Goal: Task Accomplishment & Management: Manage account settings

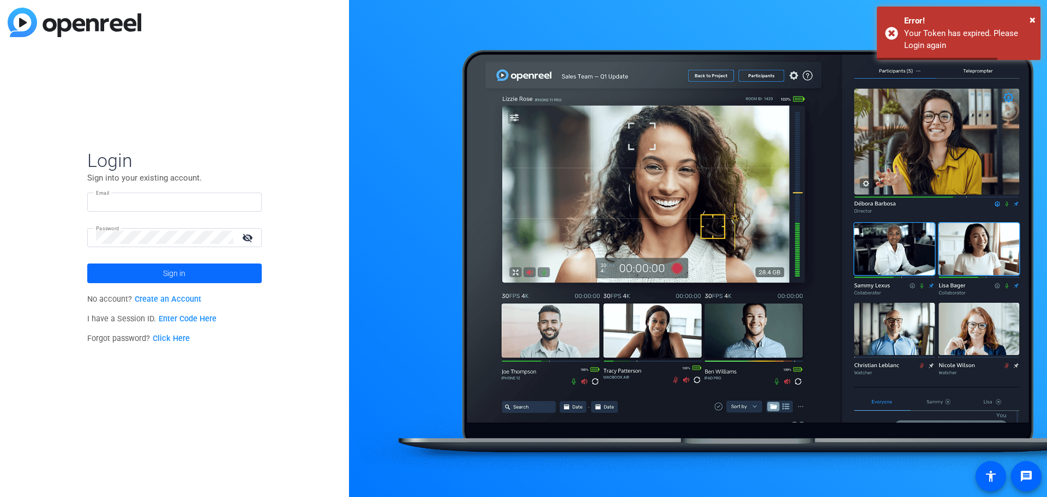
type input "[EMAIL_ADDRESS][DOMAIN_NAME]"
click at [206, 273] on span at bounding box center [174, 273] width 175 height 26
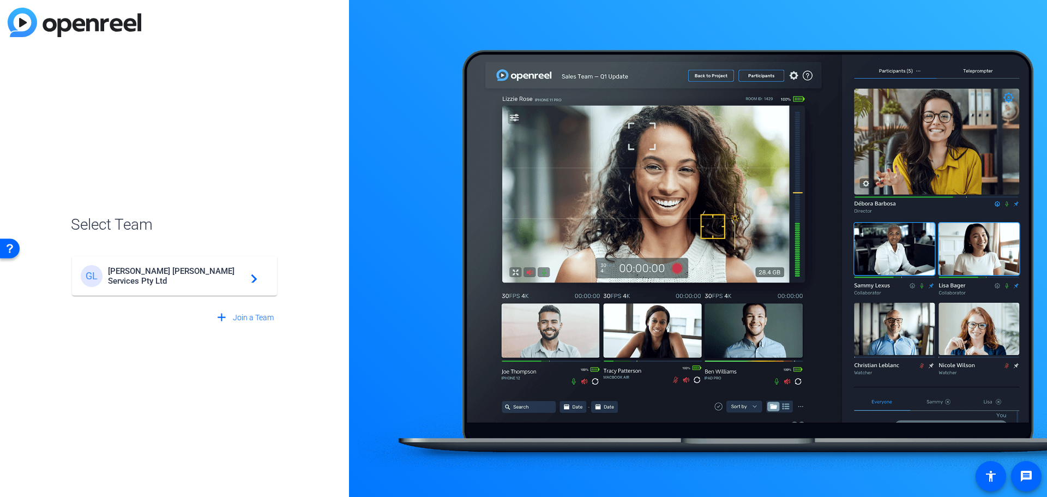
click at [201, 258] on mat-card-content "[PERSON_NAME] Services Pty Ltd navigate_next" at bounding box center [174, 275] width 205 height 39
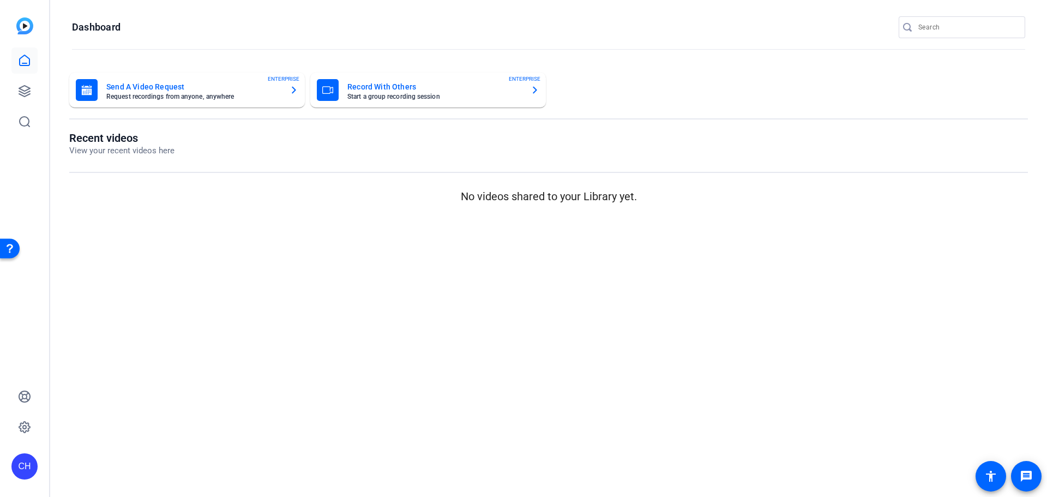
click at [139, 81] on mat-card-title "Send A Video Request" at bounding box center [193, 86] width 175 height 13
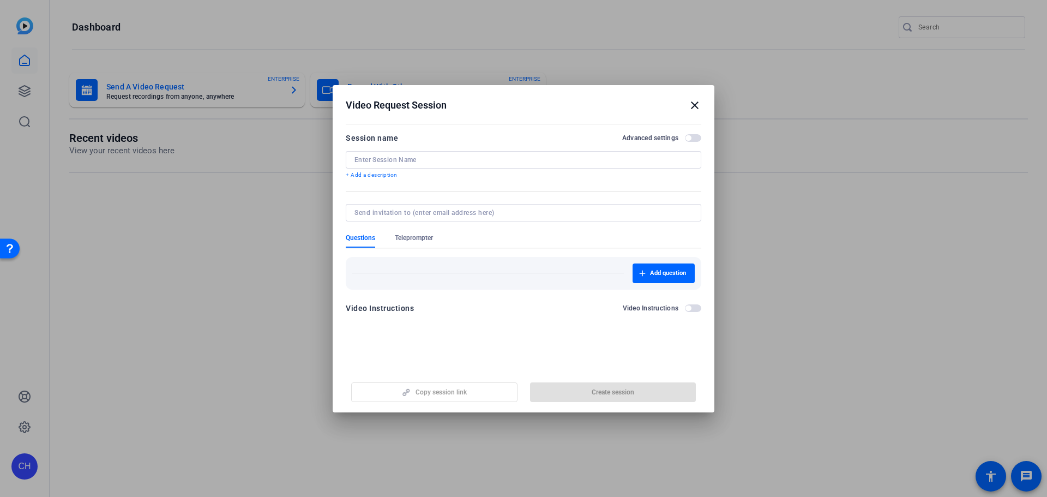
click at [697, 104] on mat-icon "close" at bounding box center [694, 105] width 13 height 13
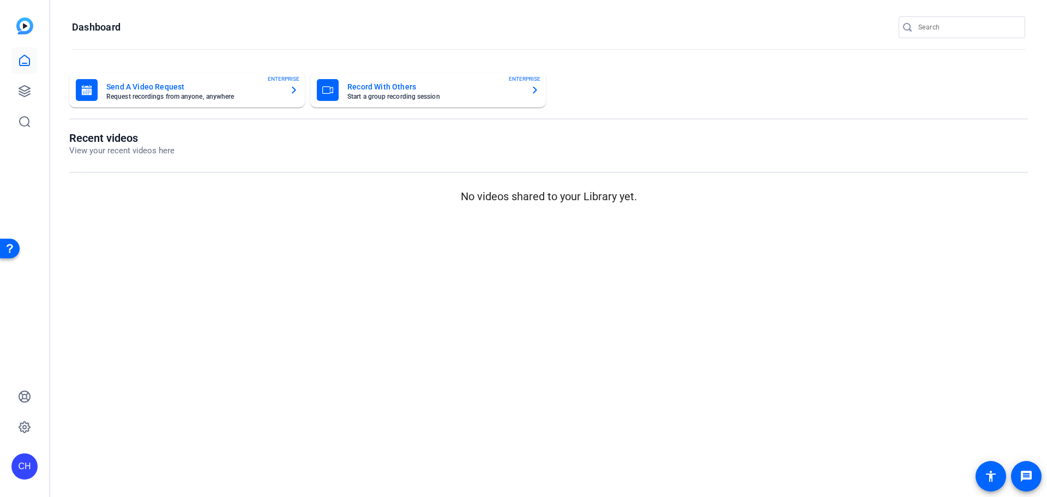
click at [38, 82] on div "CH" at bounding box center [24, 248] width 49 height 497
click at [13, 95] on link at bounding box center [24, 91] width 26 height 26
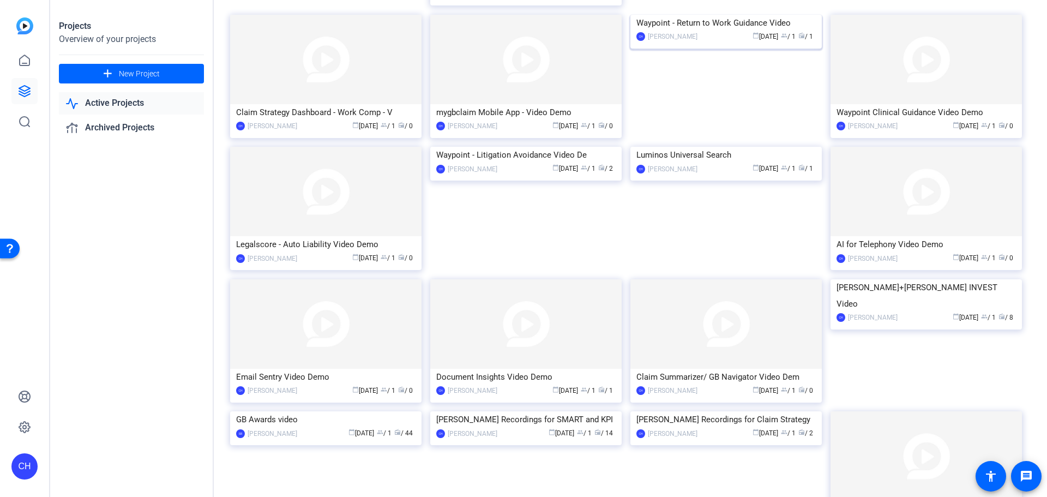
scroll to position [732, 0]
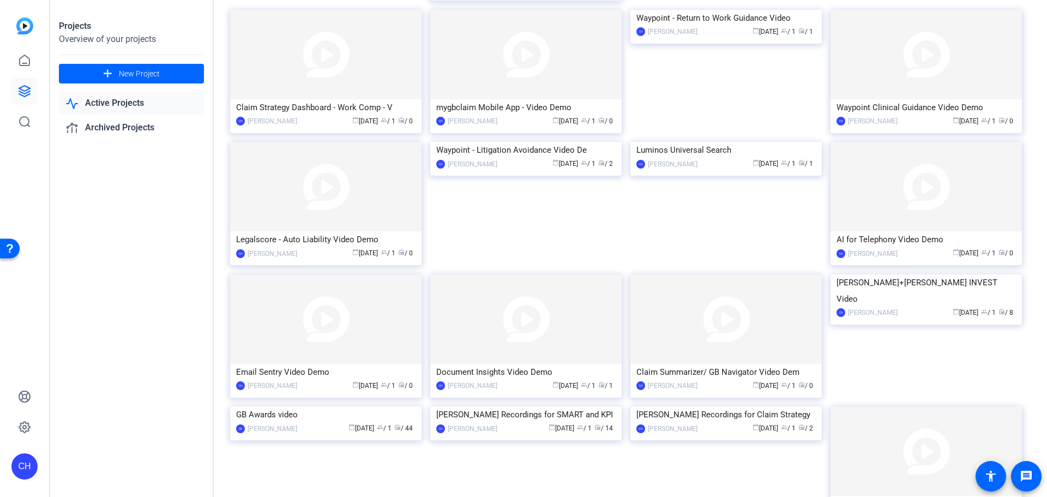
click at [187, 199] on div "Projects Overview of your projects add New Project Active Projects Archived Pro…" at bounding box center [132, 248] width 164 height 497
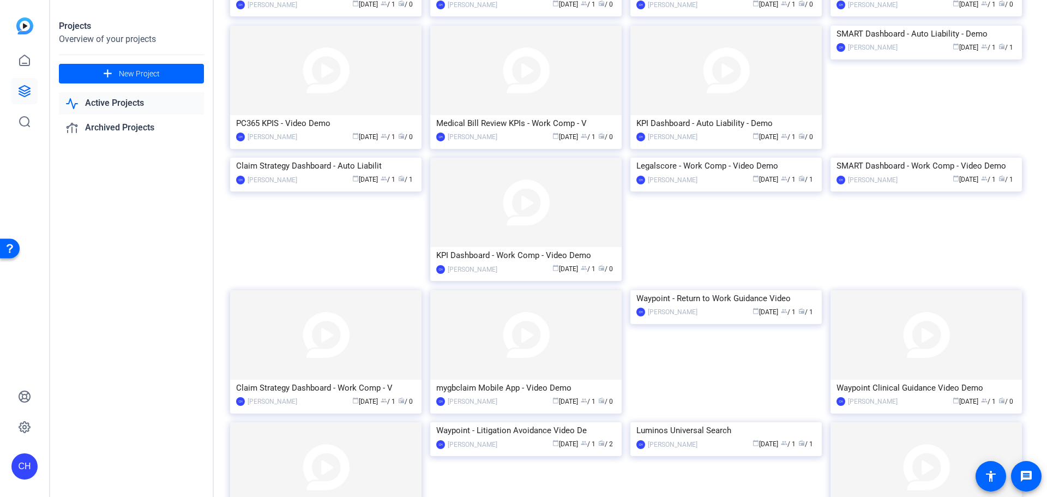
scroll to position [459, 0]
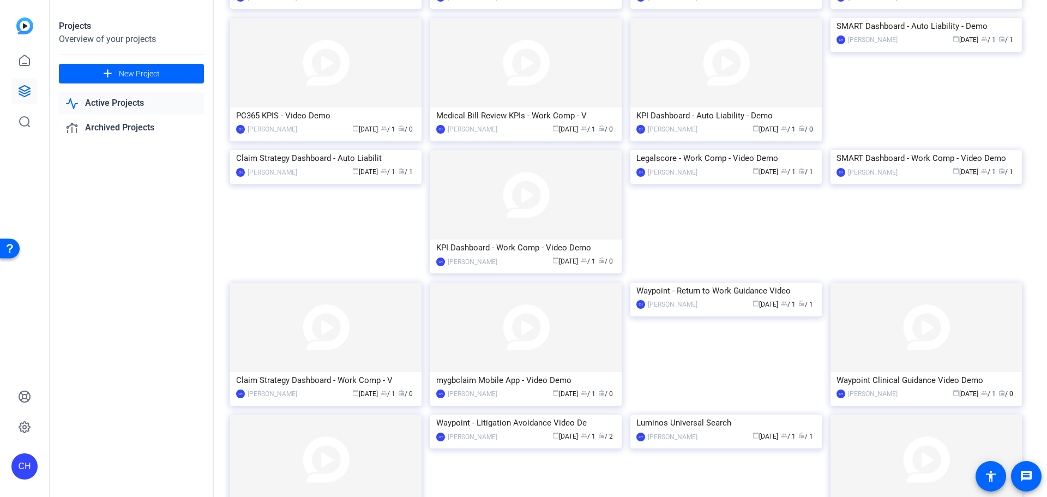
click at [161, 275] on div "Projects Overview of your projects add New Project Active Projects Archived Pro…" at bounding box center [132, 248] width 164 height 497
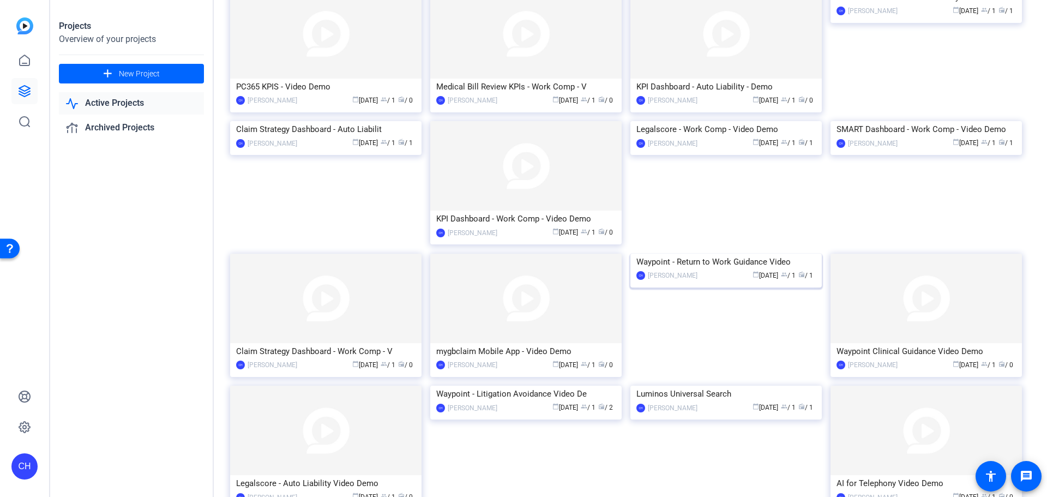
scroll to position [514, 0]
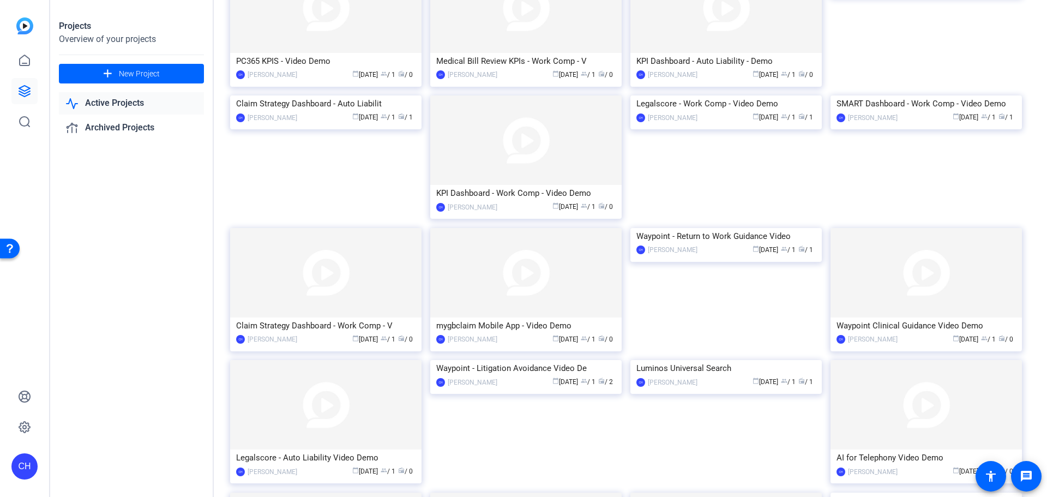
drag, startPoint x: 151, startPoint y: 287, endPoint x: 160, endPoint y: 284, distance: 10.2
click at [151, 287] on div "Projects Overview of your projects add New Project Active Projects Archived Pro…" at bounding box center [132, 248] width 164 height 497
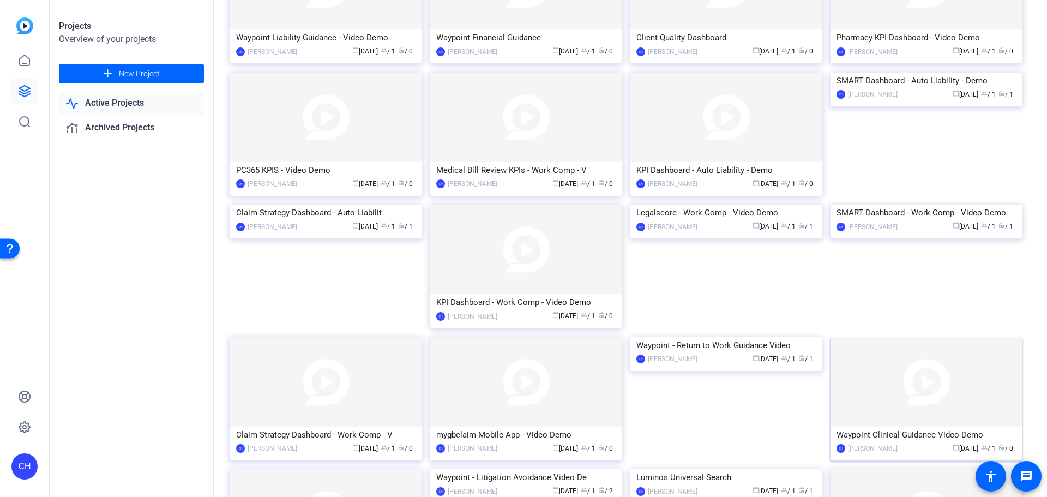
click at [860, 383] on img at bounding box center [926, 381] width 191 height 89
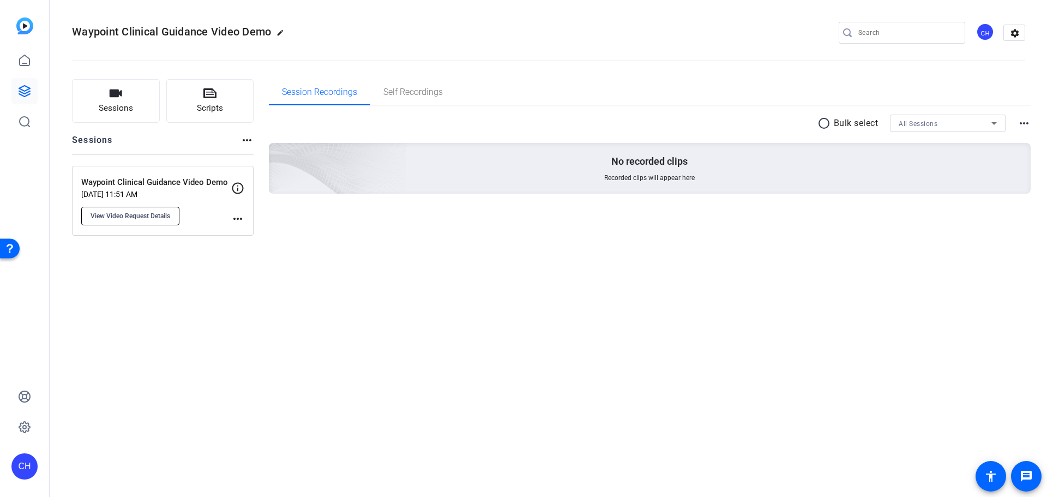
click at [139, 220] on button "View Video Request Details" at bounding box center [130, 216] width 98 height 19
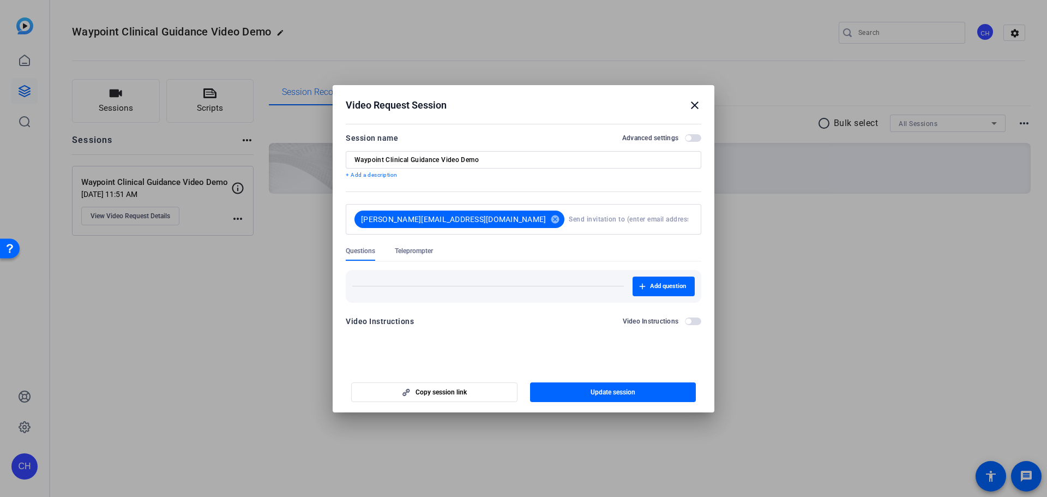
click at [605, 222] on input at bounding box center [628, 219] width 119 height 22
type input "curt_mc"
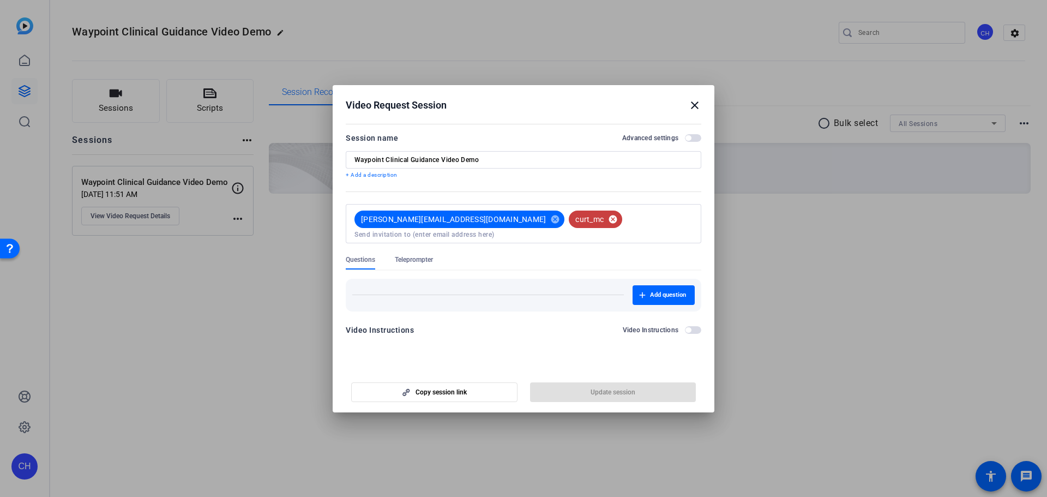
click at [604, 218] on mat-icon "cancel" at bounding box center [613, 219] width 19 height 10
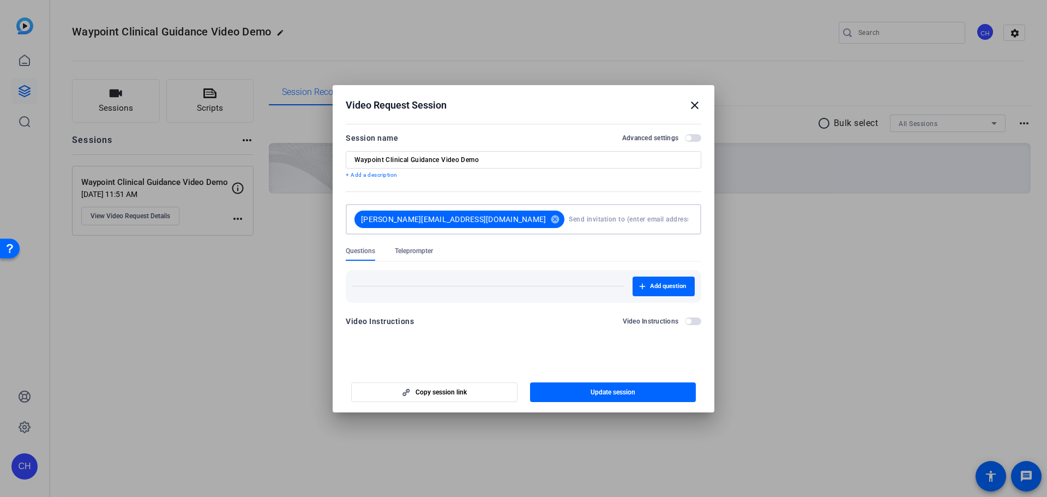
click at [569, 218] on input at bounding box center [628, 219] width 119 height 22
type input "[EMAIL_ADDRESS][DOMAIN_NAME]"
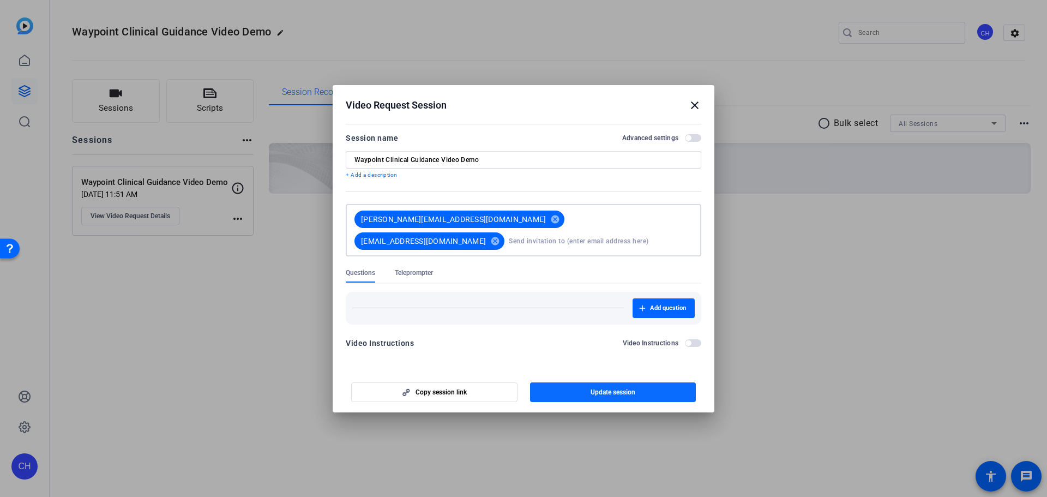
click at [607, 392] on span "Update session" at bounding box center [613, 392] width 45 height 9
click at [476, 387] on span "button" at bounding box center [434, 392] width 165 height 26
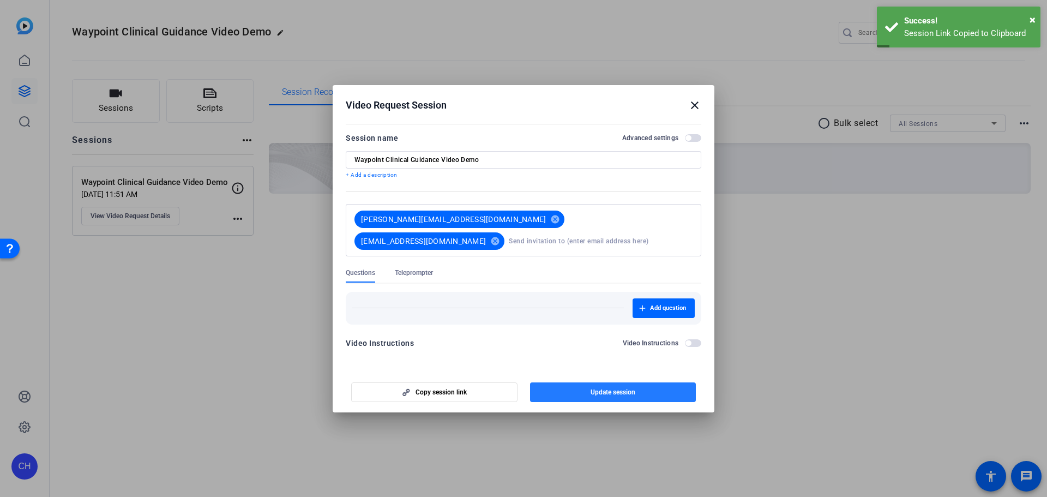
click at [682, 387] on span "button" at bounding box center [613, 392] width 166 height 26
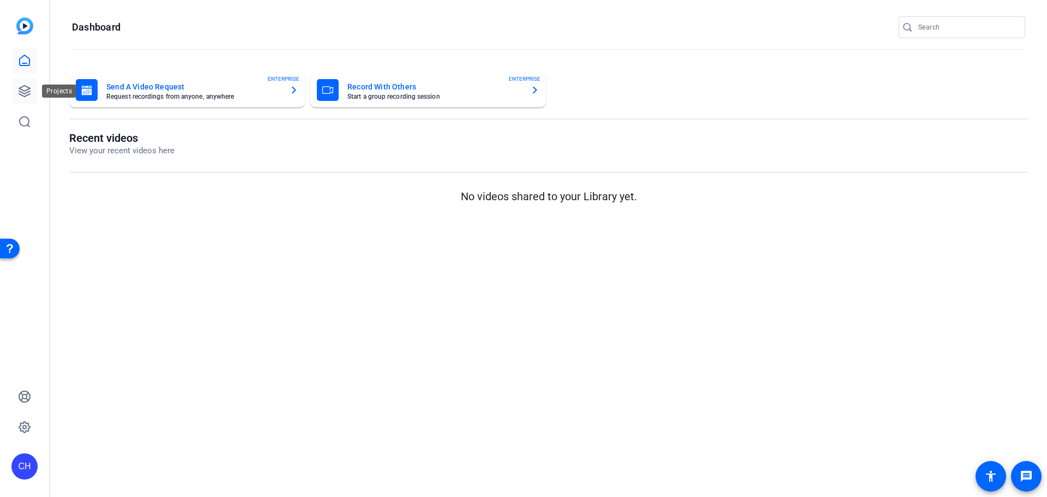
click at [23, 88] on icon at bounding box center [24, 91] width 13 height 13
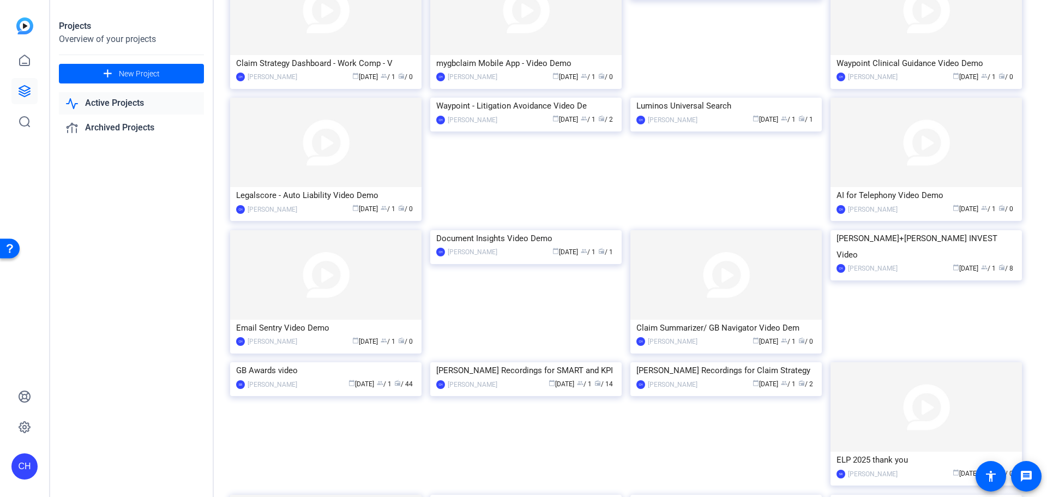
scroll to position [705, 0]
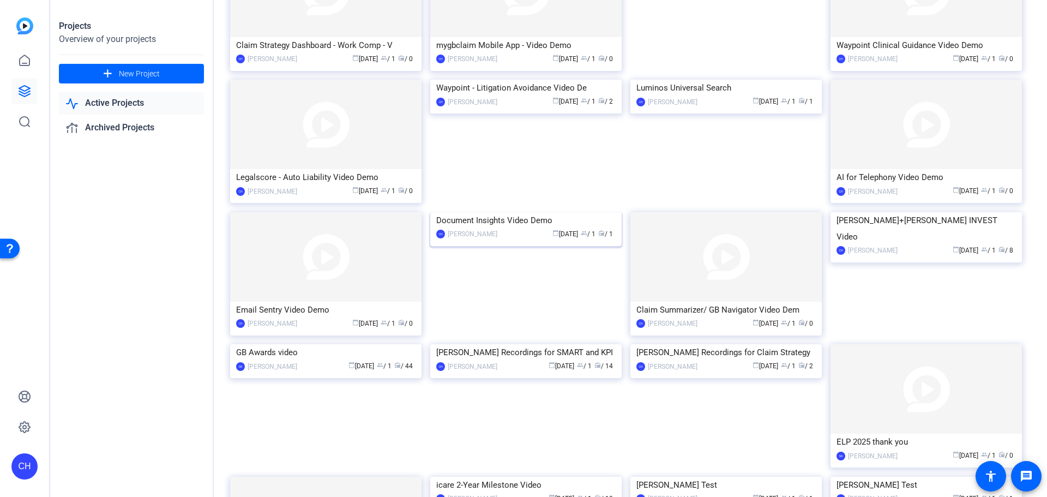
click at [537, 212] on img at bounding box center [525, 212] width 191 height 0
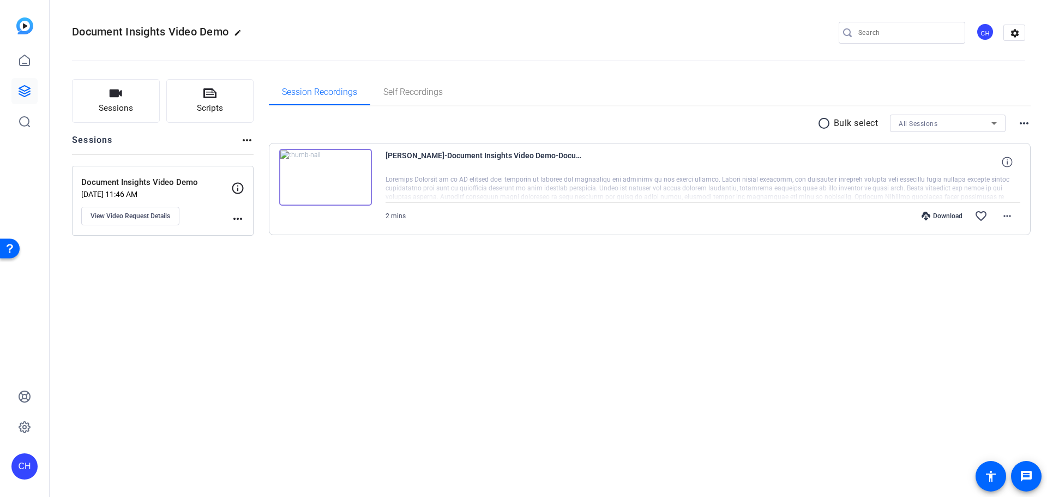
click at [342, 182] on img at bounding box center [325, 177] width 93 height 57
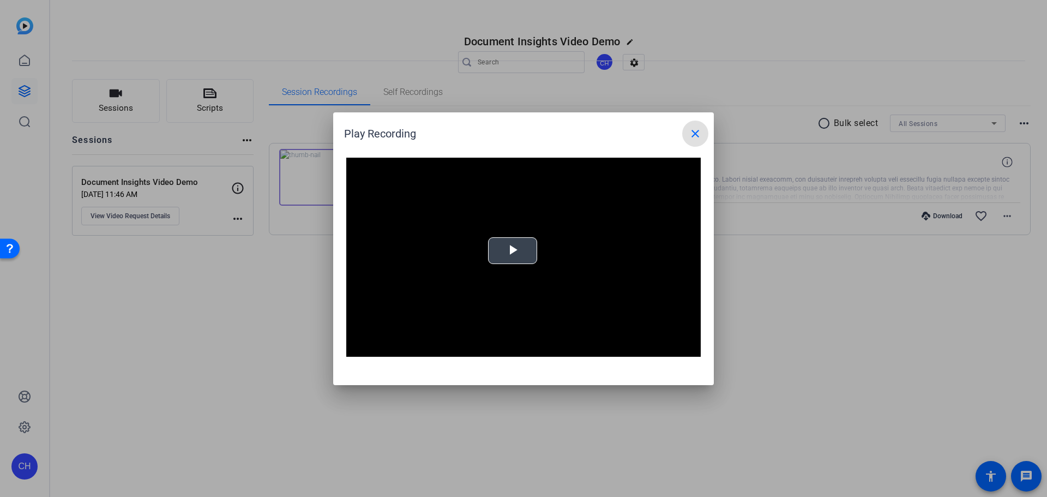
click at [513, 250] on span "Video Player" at bounding box center [513, 250] width 0 height 0
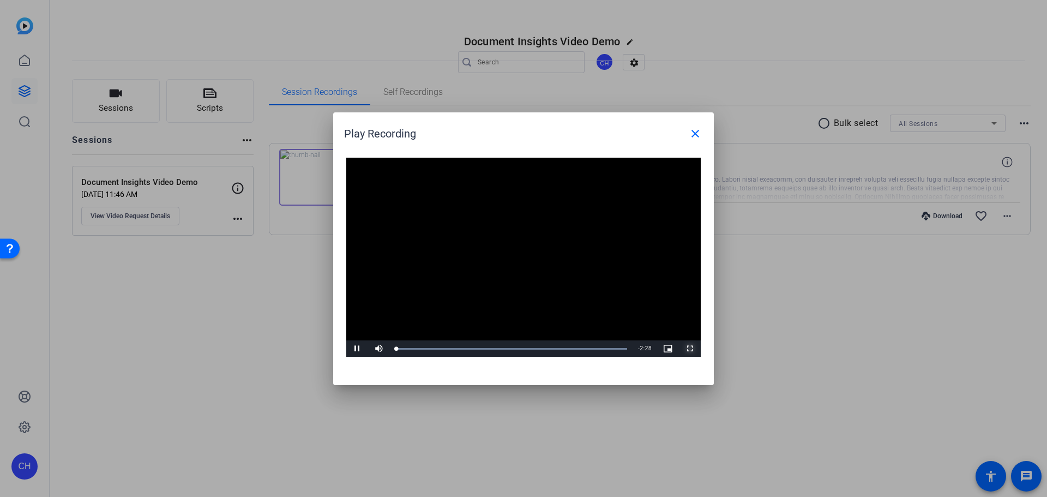
click at [694, 348] on span "Video Player" at bounding box center [690, 348] width 22 height 0
click at [699, 137] on mat-icon "close" at bounding box center [695, 133] width 13 height 13
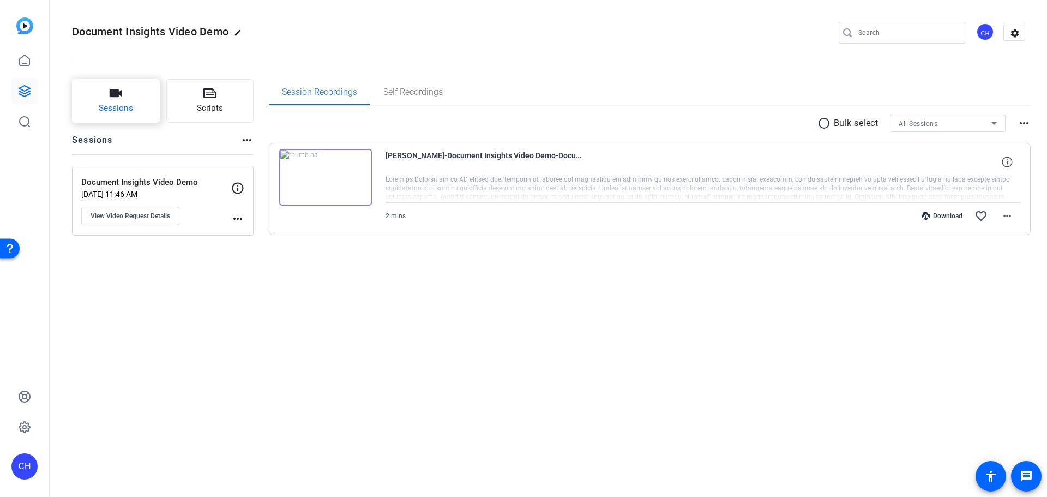
click at [145, 104] on button "Sessions" at bounding box center [116, 101] width 88 height 44
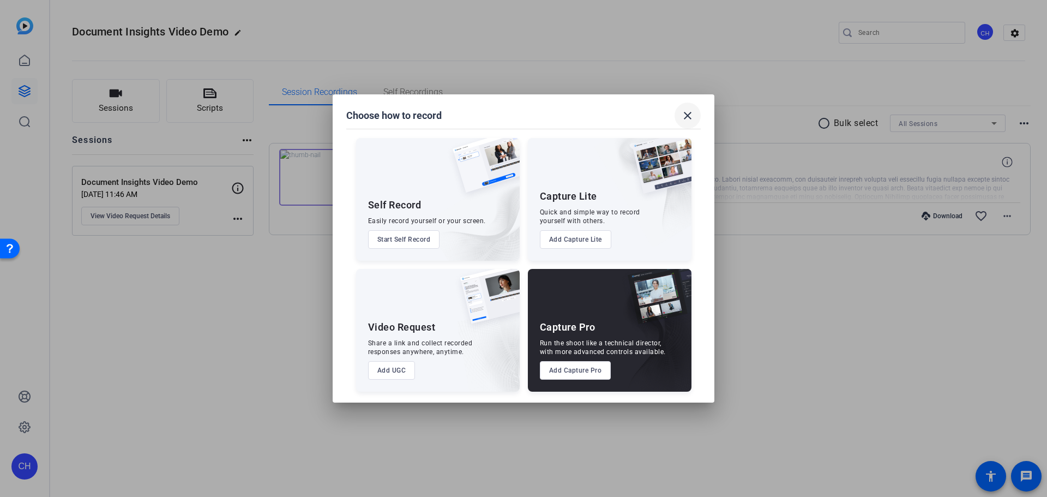
click at [689, 118] on mat-icon "close" at bounding box center [687, 115] width 13 height 13
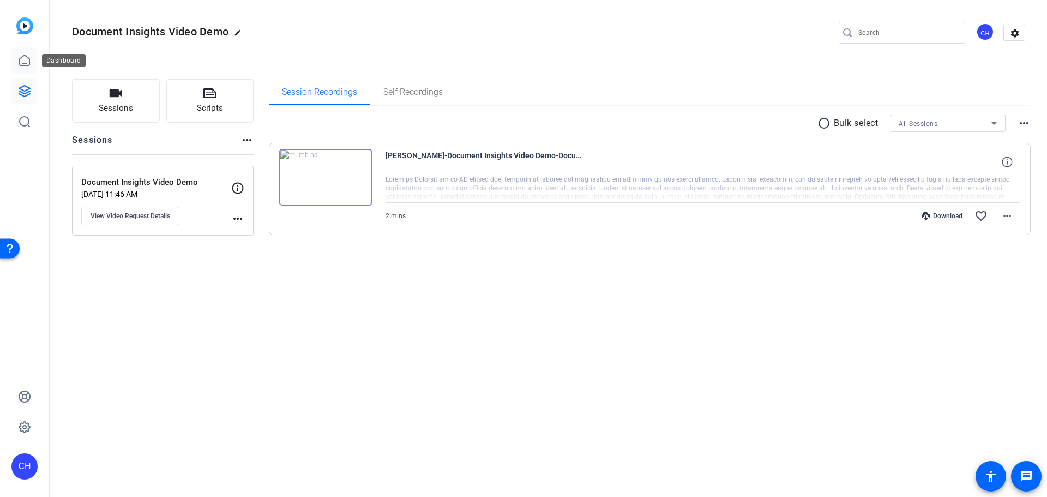
click at [29, 61] on icon at bounding box center [25, 60] width 10 height 10
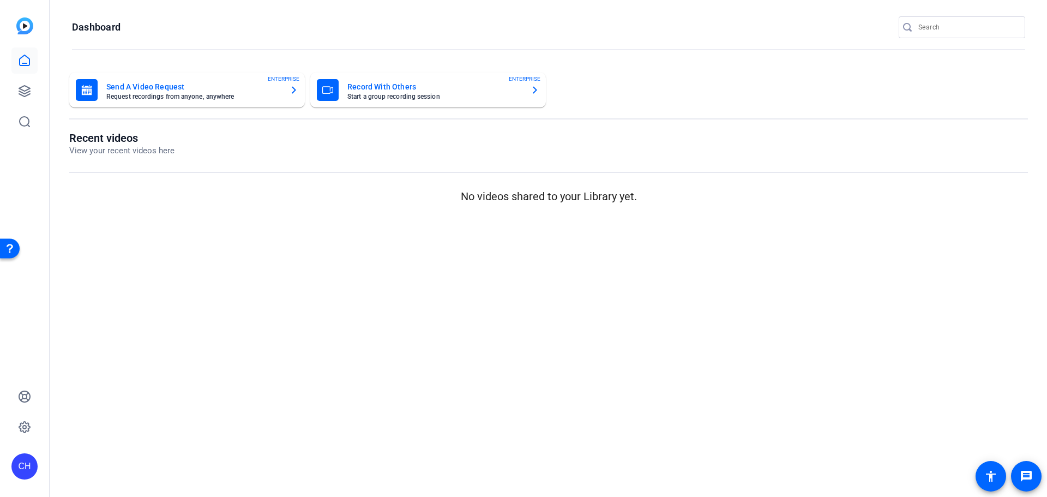
click at [133, 88] on mat-card-title "Send A Video Request" at bounding box center [193, 86] width 175 height 13
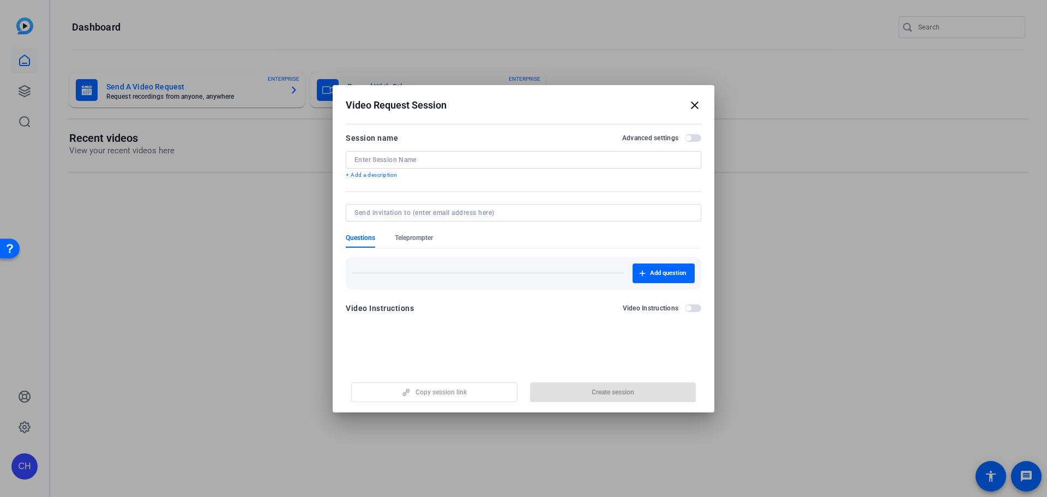
click at [391, 164] on input at bounding box center [523, 159] width 338 height 9
type input "megan test"
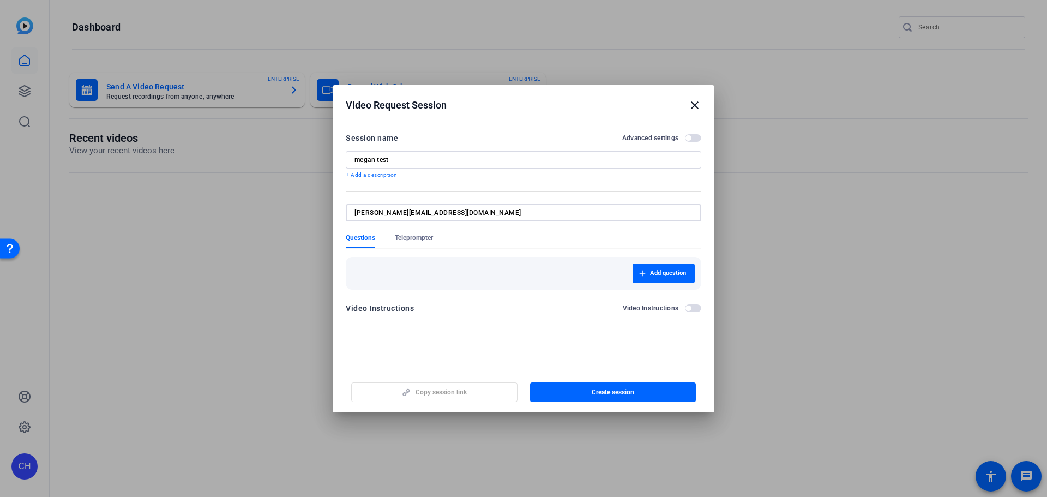
type input "megan_reed@gbtpa.com"
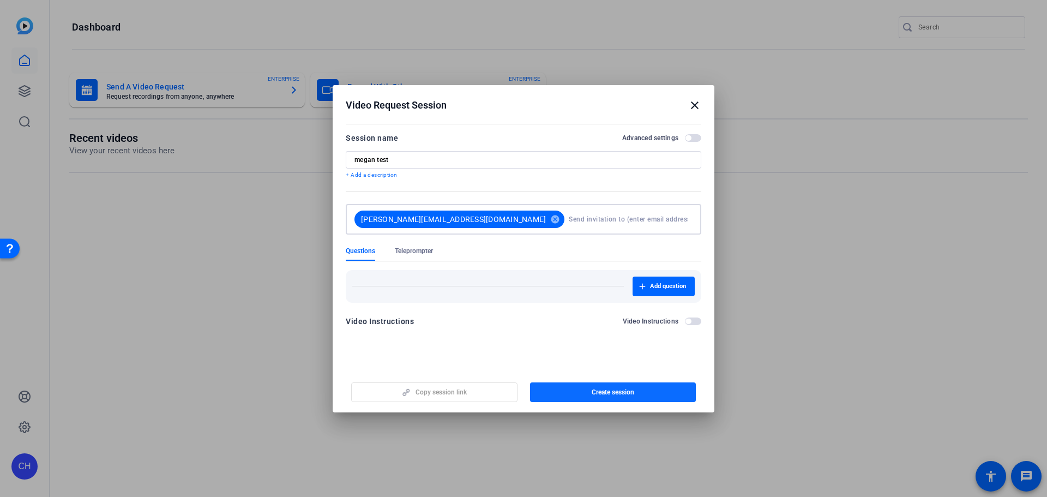
click at [614, 384] on span "button" at bounding box center [613, 392] width 166 height 26
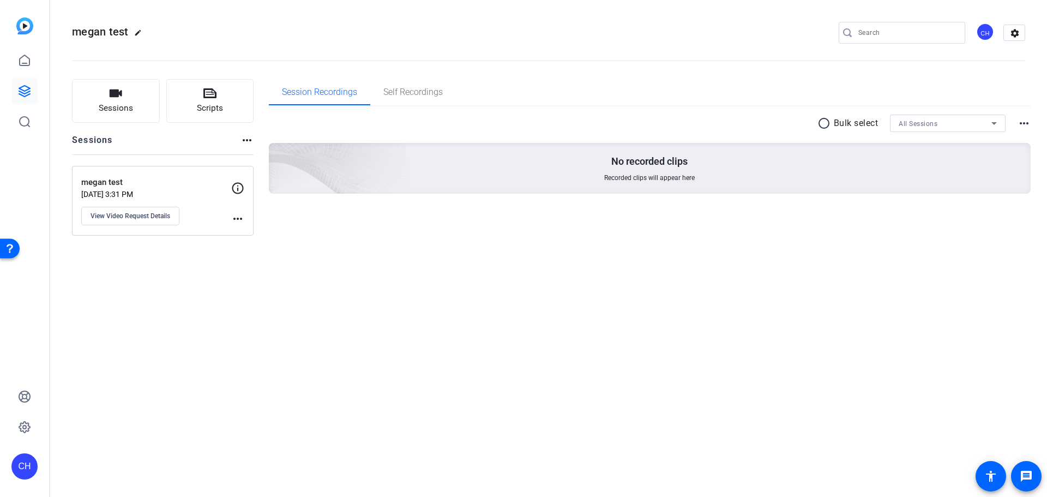
drag, startPoint x: 602, startPoint y: 374, endPoint x: 476, endPoint y: 303, distance: 144.3
click at [602, 374] on div "megan test edit CH settings Sessions Scripts Sessions more_horiz megan test Sep…" at bounding box center [548, 248] width 997 height 497
click at [130, 220] on button "View Video Request Details" at bounding box center [130, 216] width 98 height 19
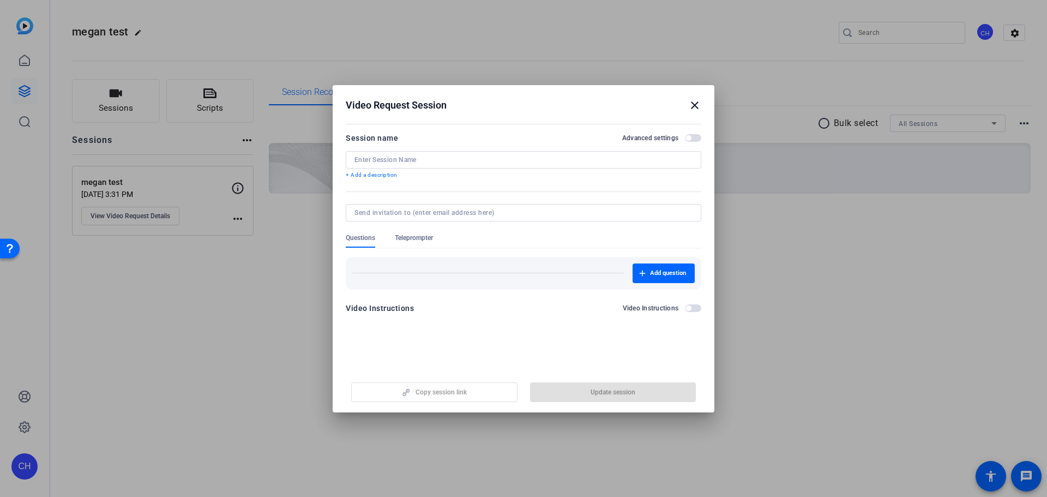
type input "megan test"
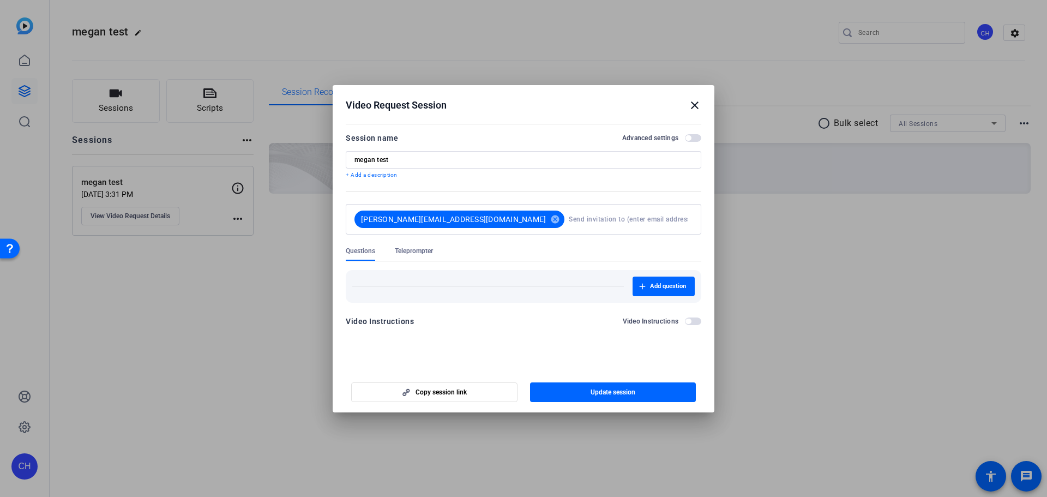
click at [683, 141] on label "Advanced settings" at bounding box center [653, 138] width 63 height 9
click at [685, 141] on button "Advanced settings" at bounding box center [693, 138] width 16 height 8
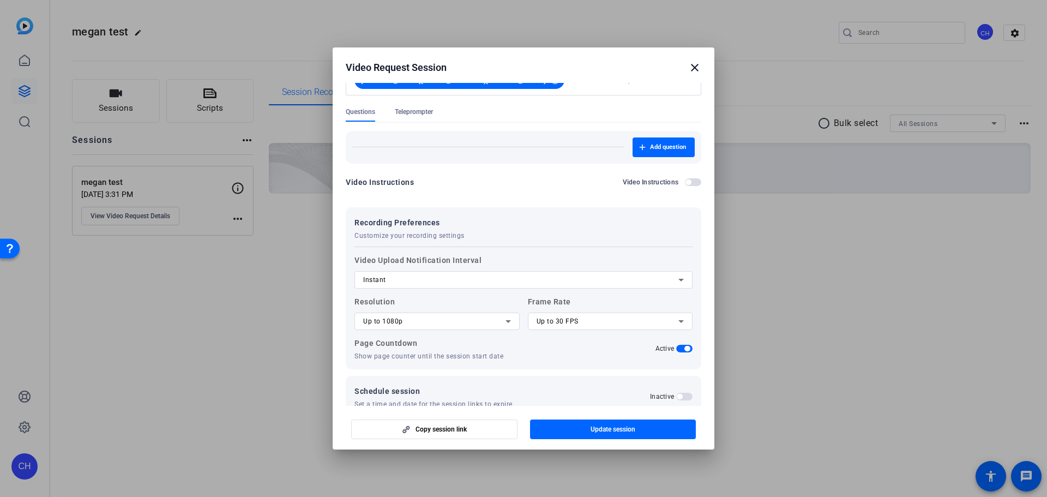
scroll to position [113, 0]
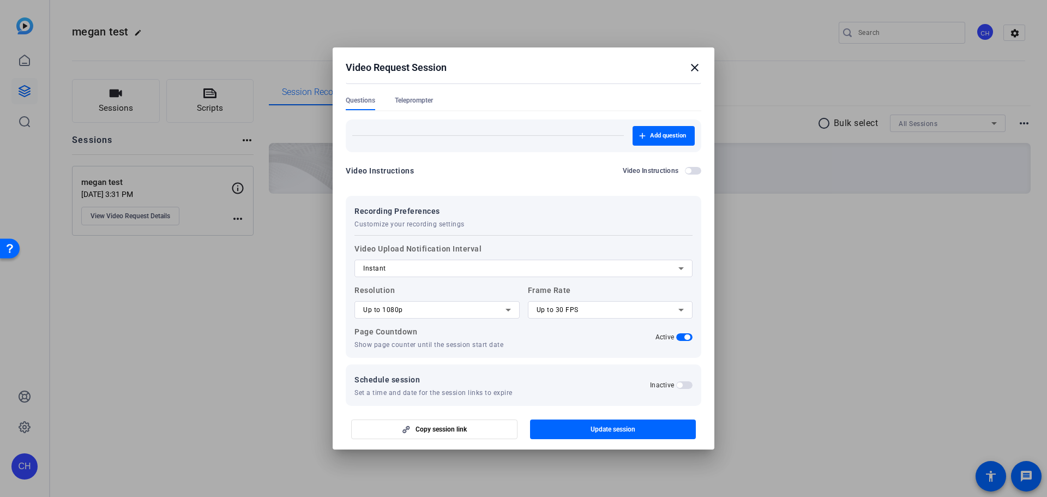
click at [426, 315] on div "Up to 1080p" at bounding box center [434, 309] width 142 height 13
click at [450, 263] on div at bounding box center [523, 248] width 1047 height 497
click at [447, 273] on div "Instant" at bounding box center [520, 268] width 315 height 13
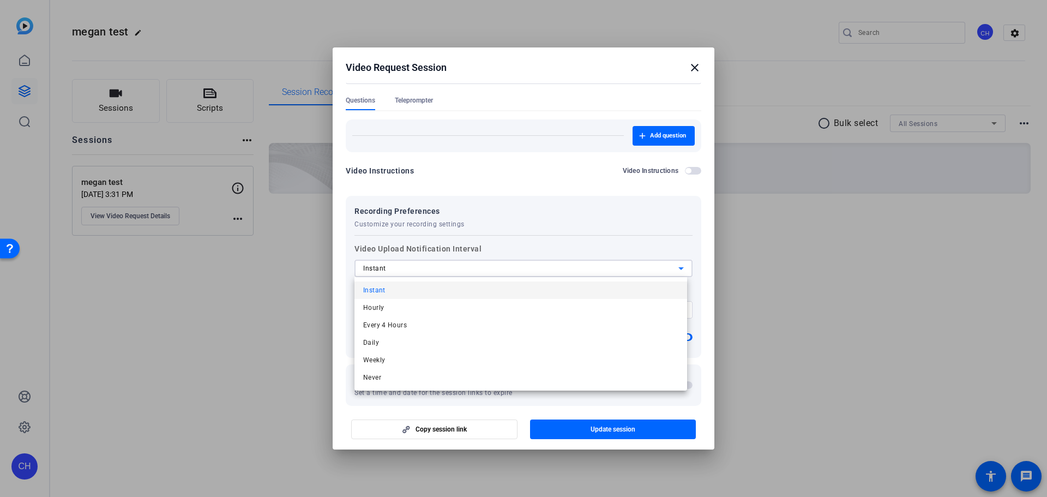
click at [447, 273] on div at bounding box center [523, 248] width 1047 height 497
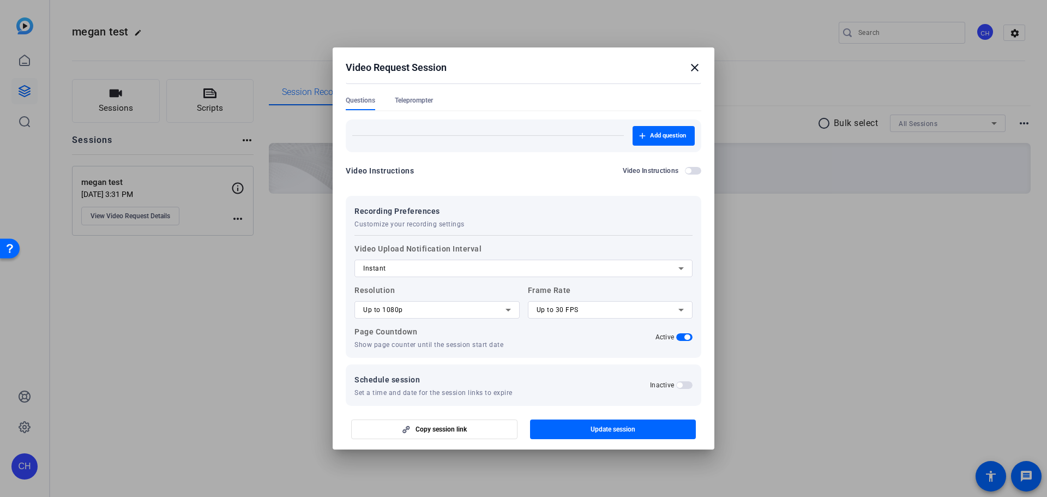
click at [499, 370] on div "Schedule session Set a time and date for the session links to expire Inactive" at bounding box center [524, 384] width 356 height 41
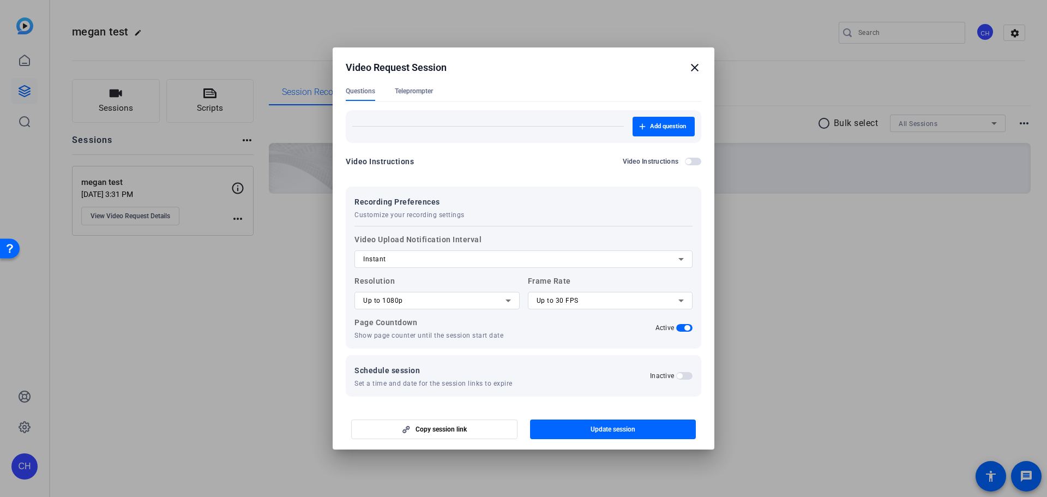
scroll to position [125, 0]
click at [540, 296] on span "Up to 30 FPS" at bounding box center [558, 298] width 42 height 8
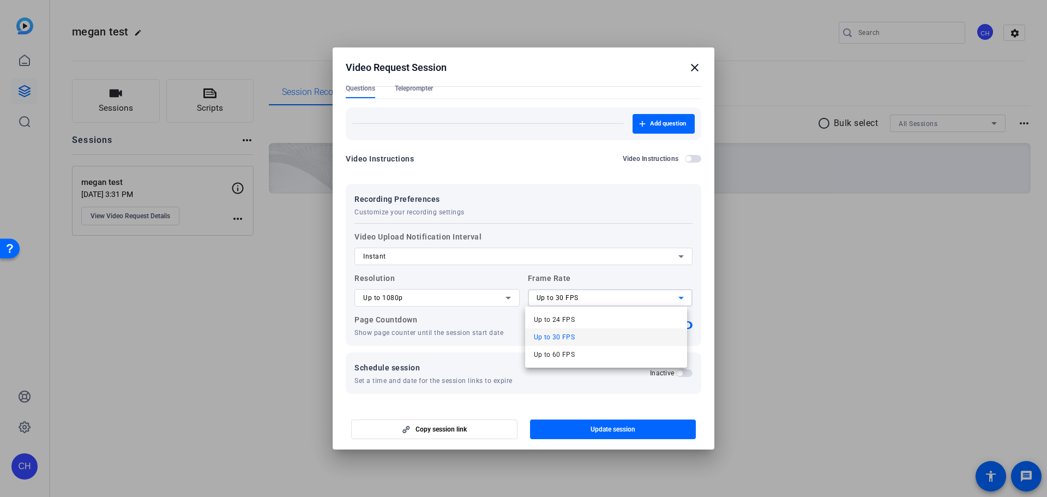
click at [543, 297] on div at bounding box center [523, 248] width 1047 height 497
click at [471, 302] on div "Up to 1080p" at bounding box center [434, 297] width 142 height 13
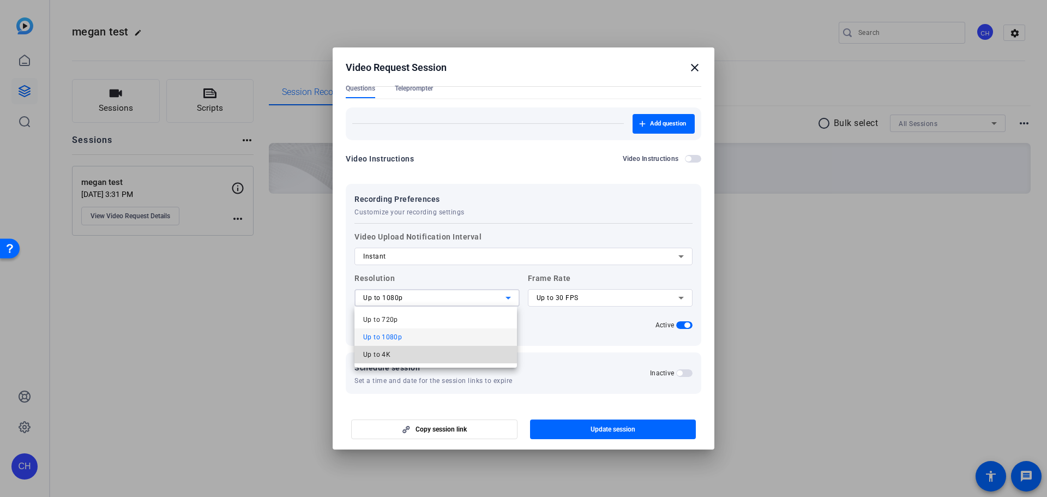
click at [423, 353] on mat-option "Up to 4K" at bounding box center [435, 354] width 163 height 17
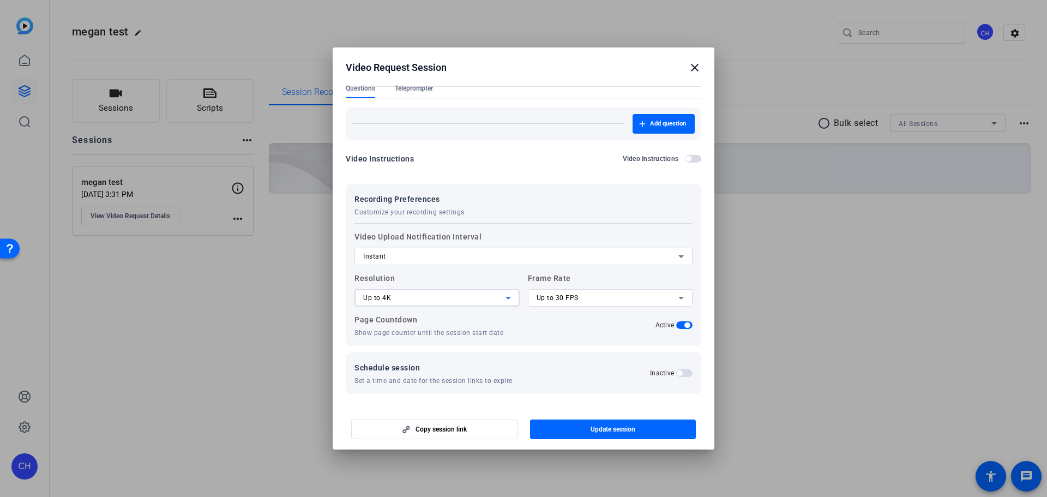
click at [606, 307] on div at bounding box center [610, 312] width 165 height 12
click at [604, 299] on div "Up to 30 FPS" at bounding box center [608, 297] width 142 height 13
click at [578, 356] on mat-option "Up to 60 FPS" at bounding box center [606, 354] width 163 height 17
click at [558, 427] on span "button" at bounding box center [613, 429] width 166 height 26
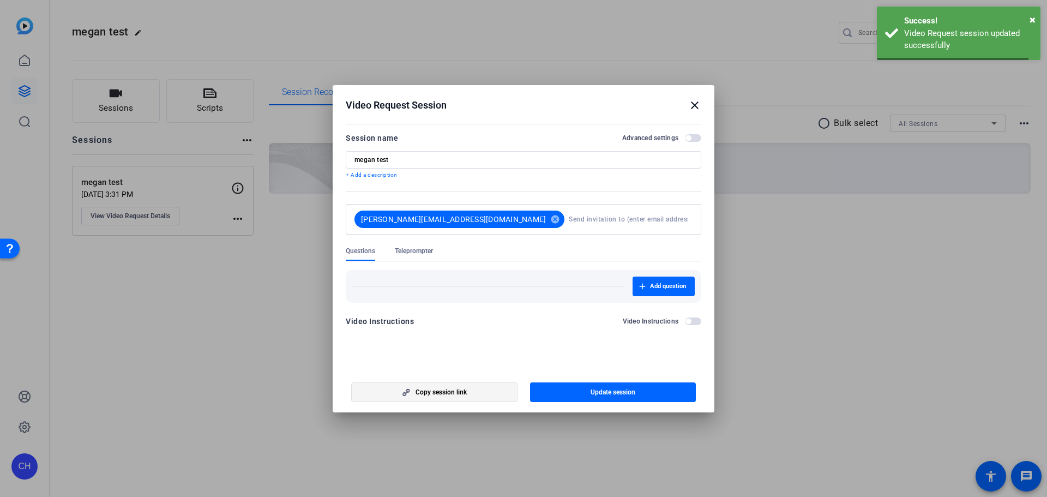
scroll to position [0, 0]
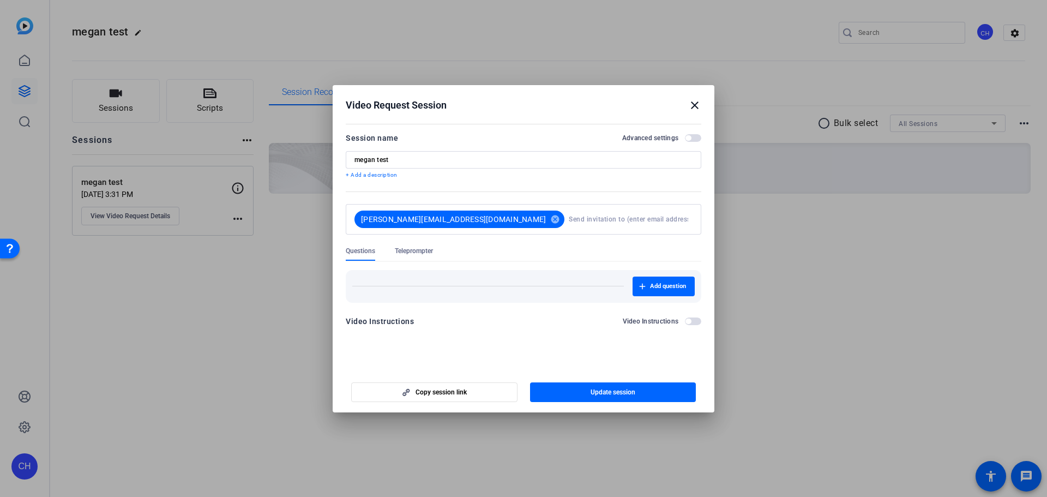
click at [699, 137] on span "button" at bounding box center [693, 138] width 16 height 8
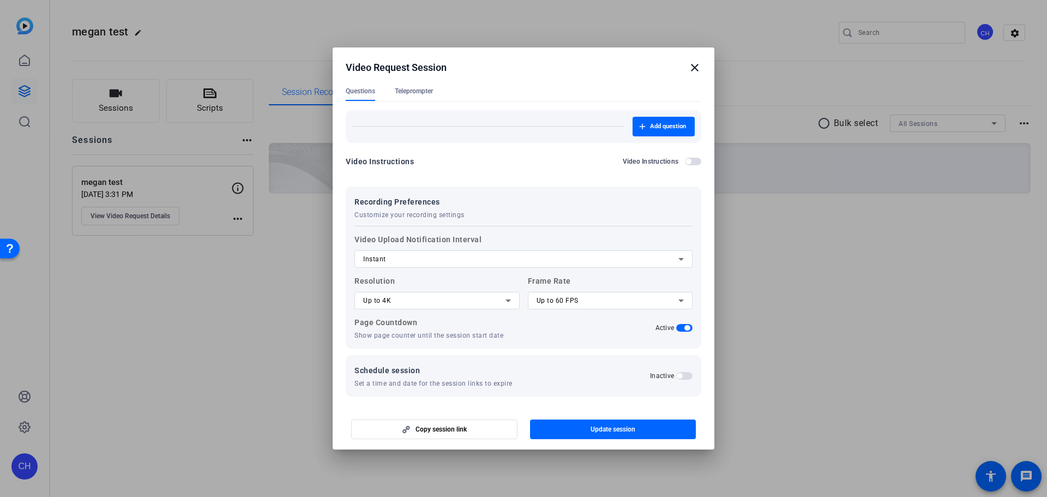
scroll to position [125, 0]
click at [333, 329] on mat-dialog-content "Session name Advanced settings megan test + Add a description megan_reed@gbtpa.…" at bounding box center [524, 244] width 382 height 323
click at [630, 423] on span "button" at bounding box center [613, 429] width 166 height 26
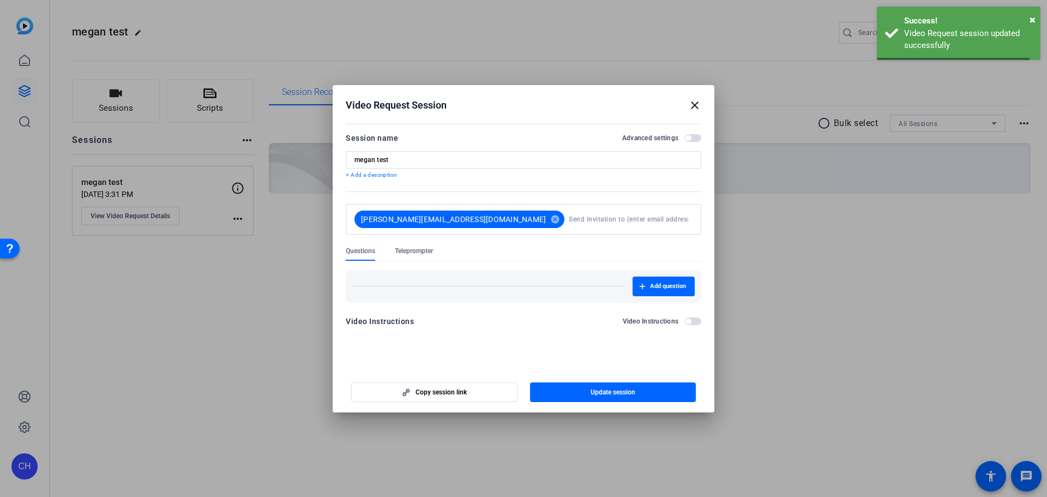
scroll to position [0, 0]
click at [882, 316] on div at bounding box center [523, 248] width 1047 height 497
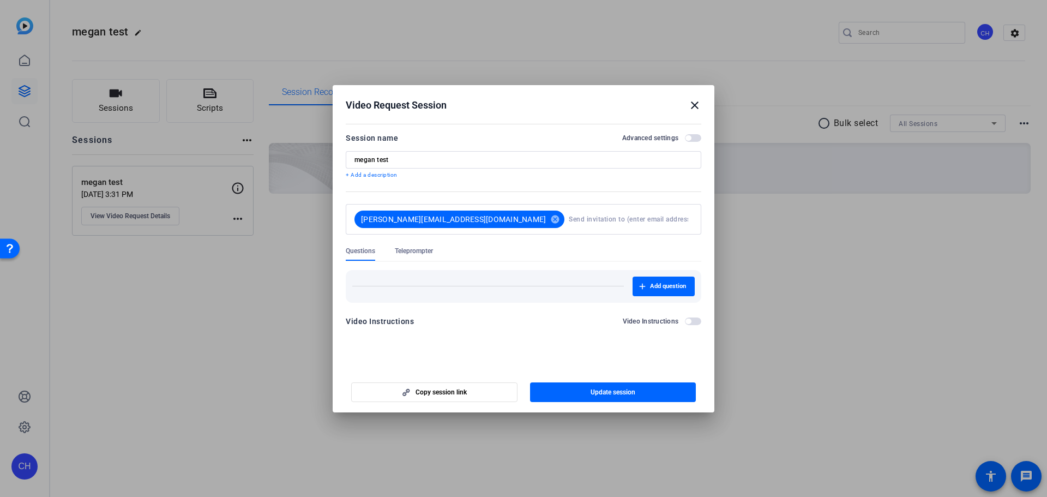
click at [695, 104] on mat-icon "close" at bounding box center [694, 105] width 13 height 13
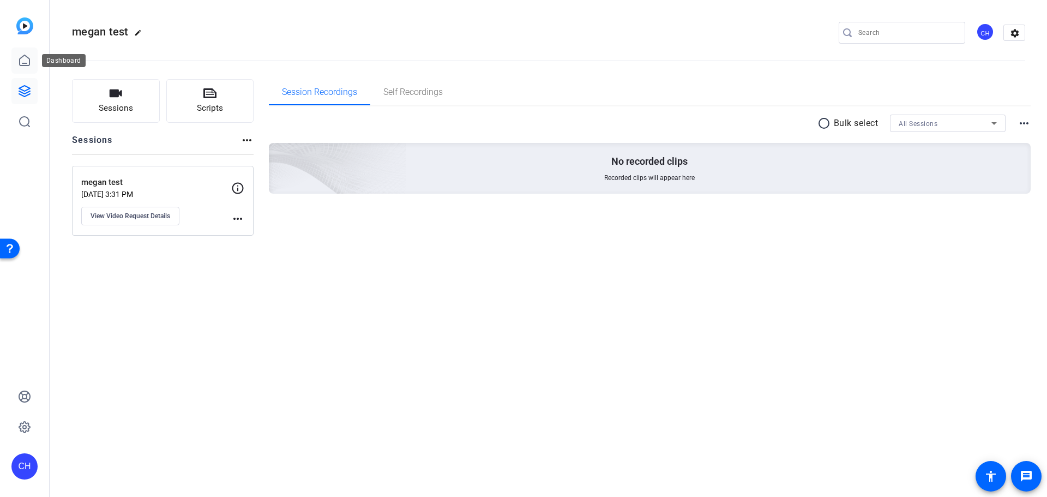
click at [14, 67] on link at bounding box center [24, 60] width 26 height 26
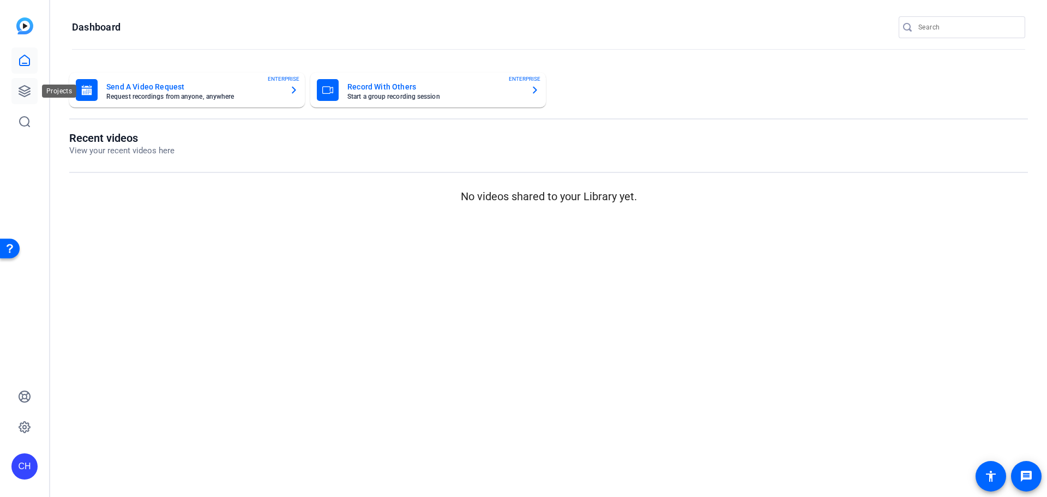
click at [33, 98] on link at bounding box center [24, 91] width 26 height 26
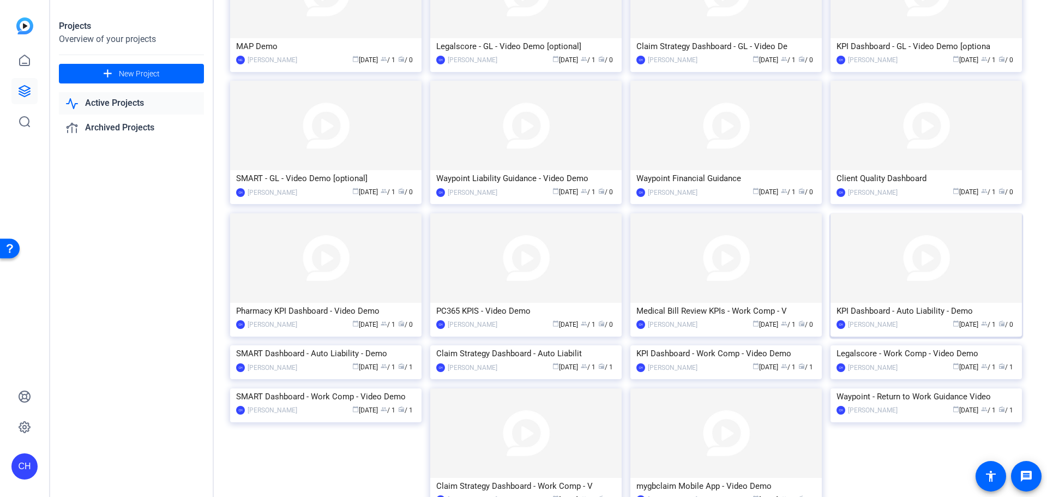
scroll to position [273, 0]
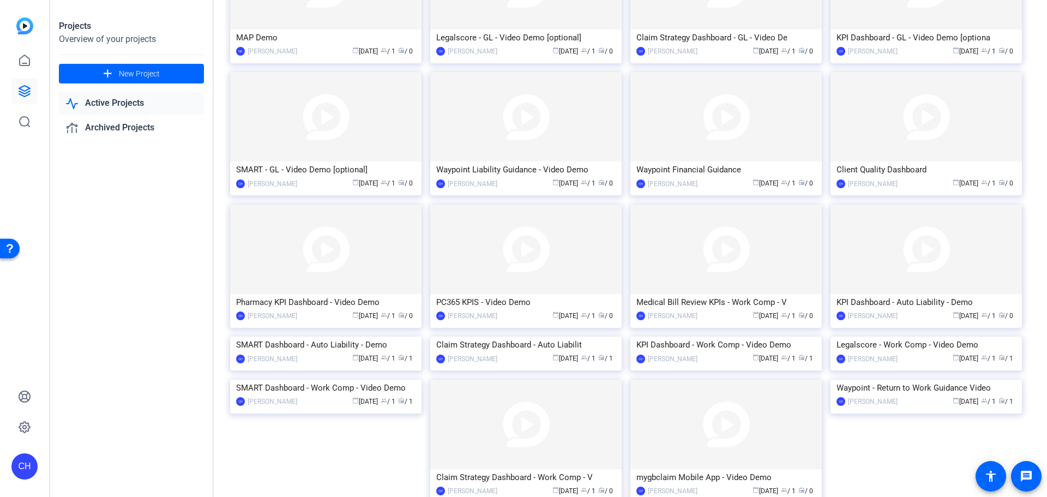
click at [679, 336] on img at bounding box center [725, 336] width 191 height 0
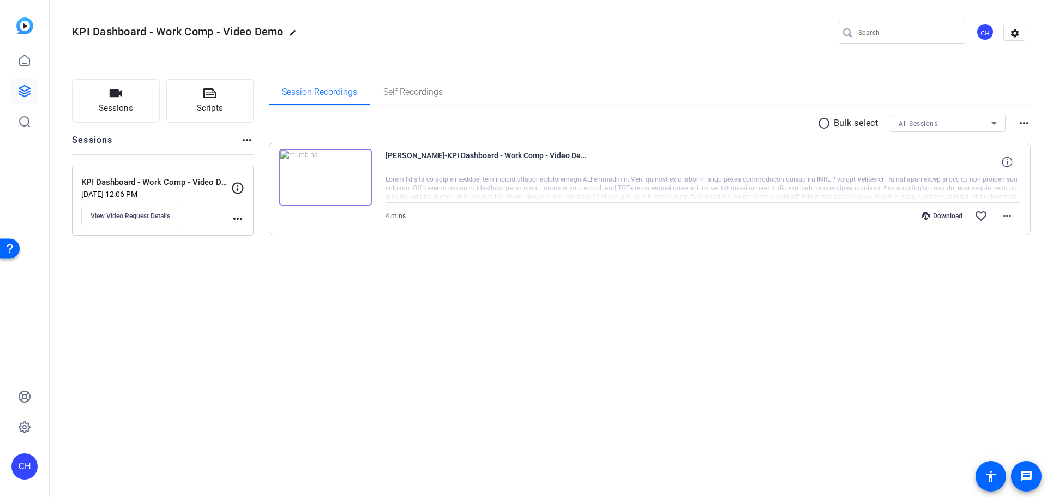
click at [356, 175] on img at bounding box center [325, 177] width 93 height 57
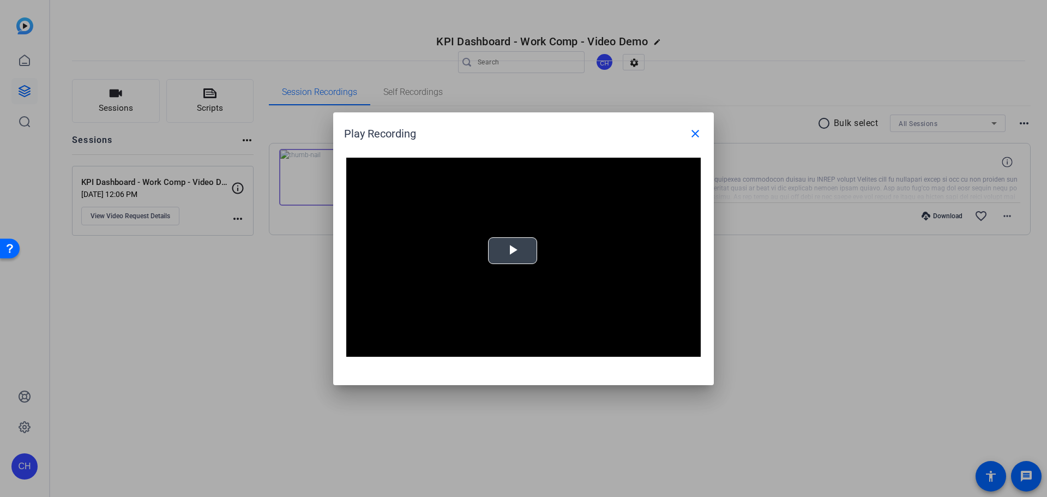
click at [526, 250] on div "Video Player is loading. Play Video Play Mute Current Time 0:00 / Duration 3:31…" at bounding box center [523, 258] width 354 height 200
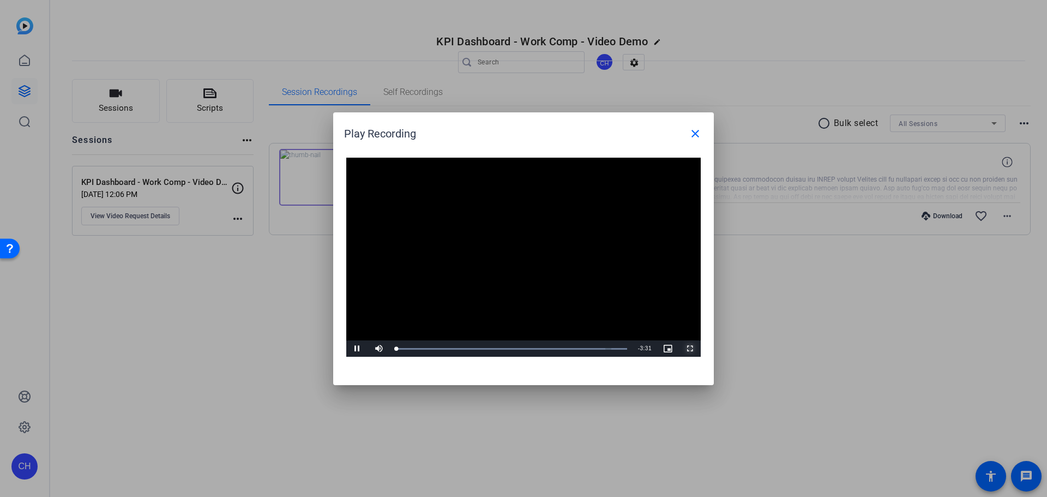
click at [691, 348] on span "Video Player" at bounding box center [690, 348] width 22 height 0
click at [358, 348] on span "Video Player" at bounding box center [357, 348] width 22 height 0
click at [272, 339] on div at bounding box center [523, 248] width 1047 height 497
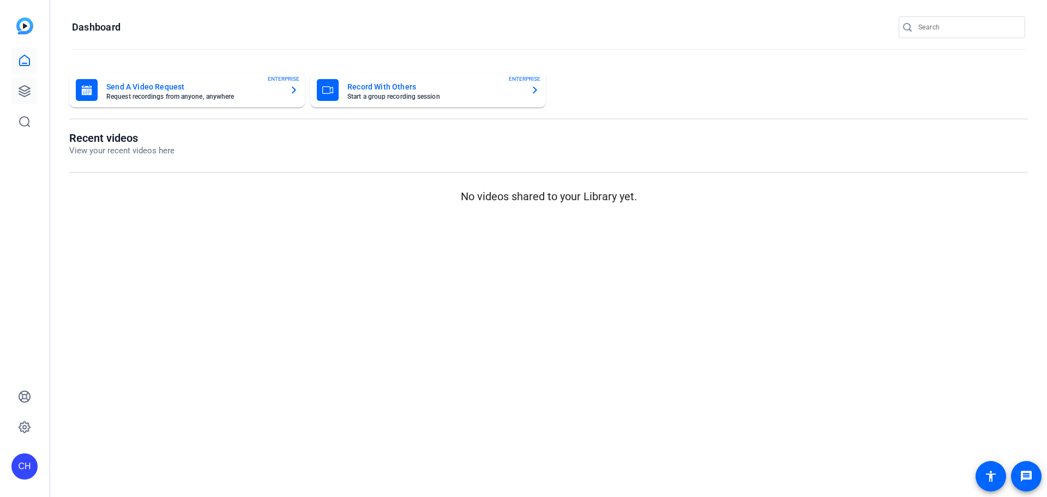
click at [21, 89] on icon at bounding box center [24, 91] width 11 height 11
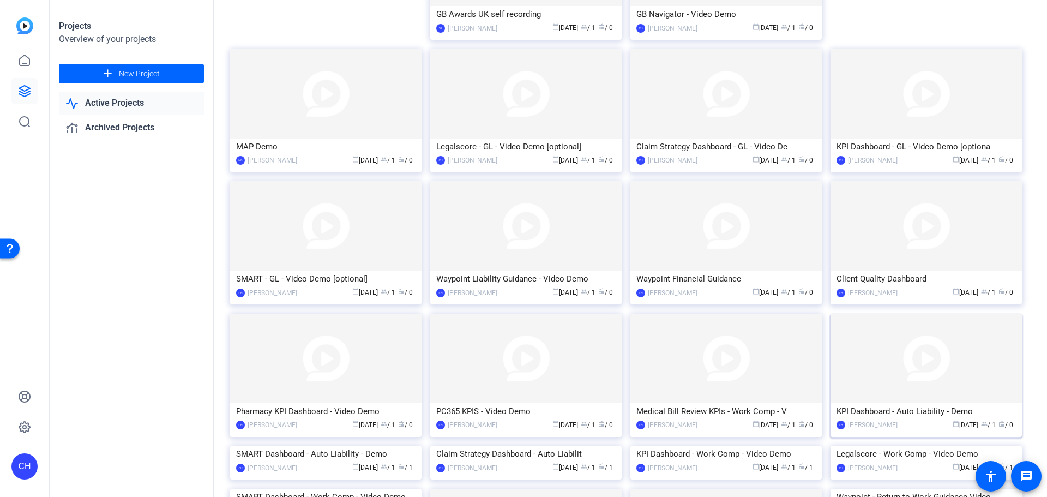
scroll to position [327, 0]
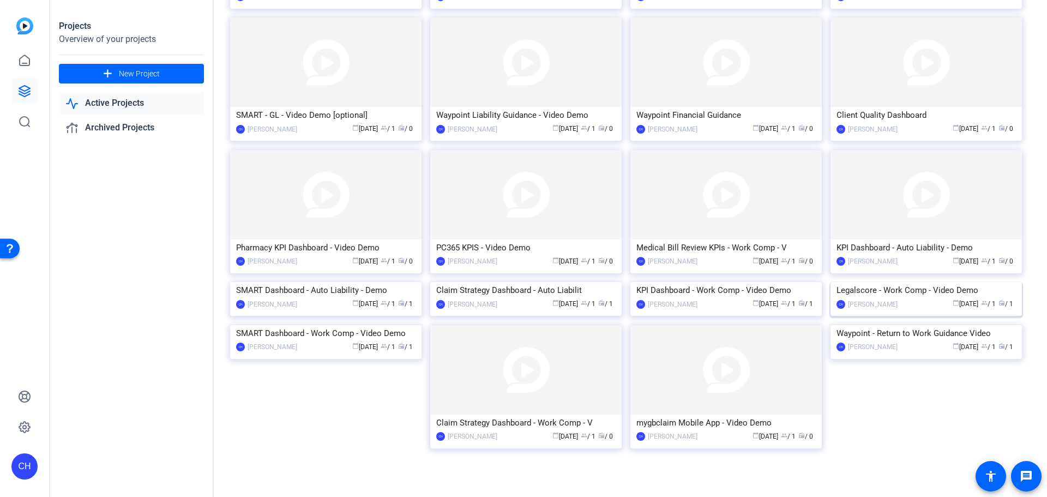
click at [947, 282] on img at bounding box center [926, 282] width 191 height 0
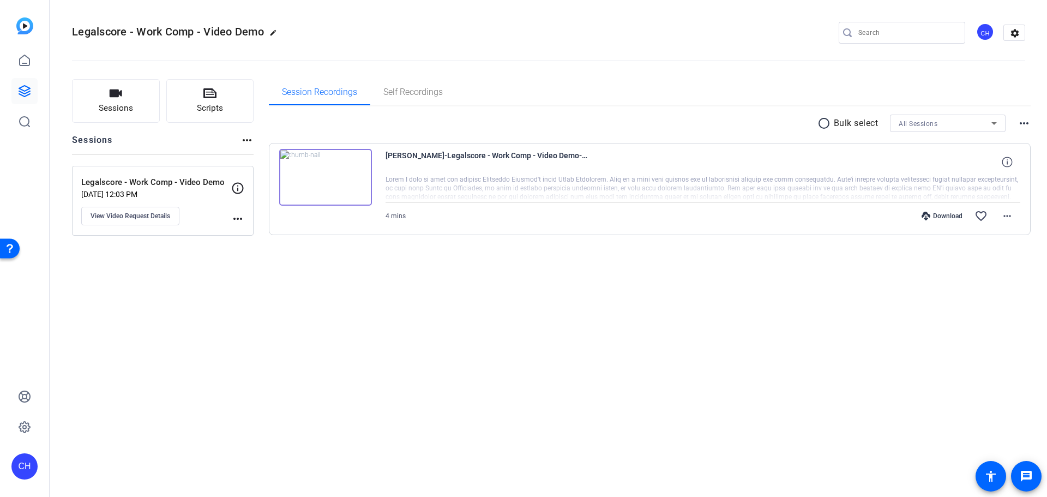
click at [947, 212] on div "Download" at bounding box center [942, 216] width 52 height 9
click at [309, 185] on img at bounding box center [325, 177] width 93 height 57
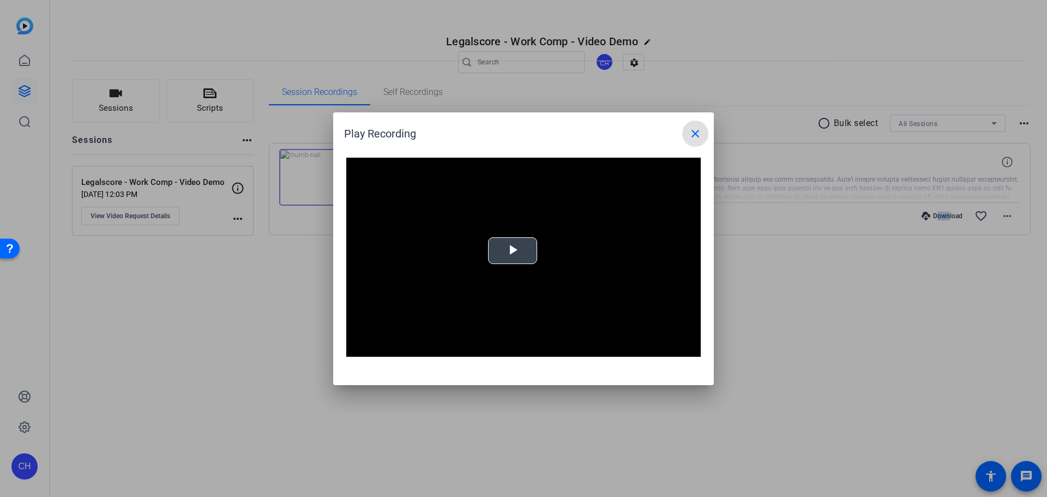
drag, startPoint x: 514, startPoint y: 248, endPoint x: 522, endPoint y: 251, distance: 8.8
click at [514, 249] on video "Video Player" at bounding box center [523, 258] width 354 height 200
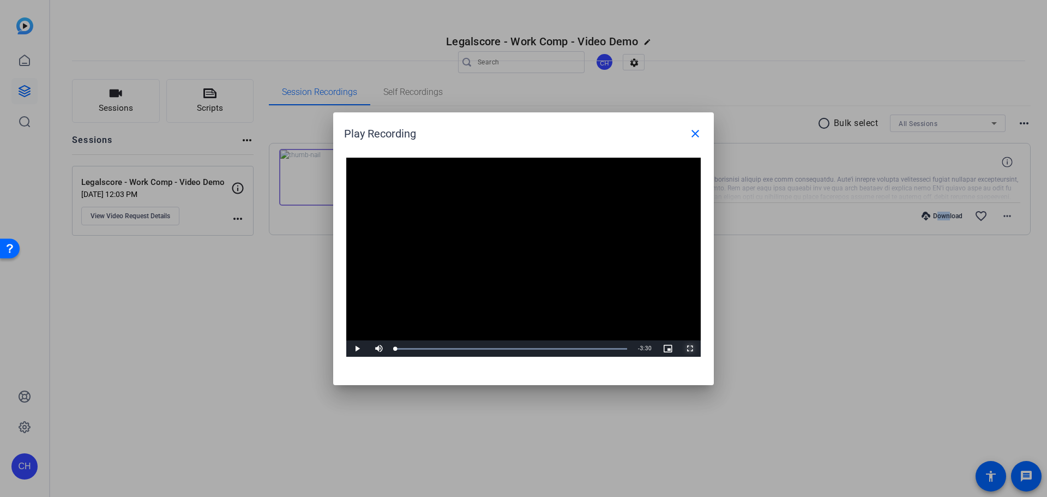
click at [689, 348] on span "Video Player" at bounding box center [690, 348] width 22 height 0
drag, startPoint x: 862, startPoint y: 316, endPoint x: 703, endPoint y: 250, distance: 171.7
click at [861, 316] on div at bounding box center [523, 248] width 1047 height 497
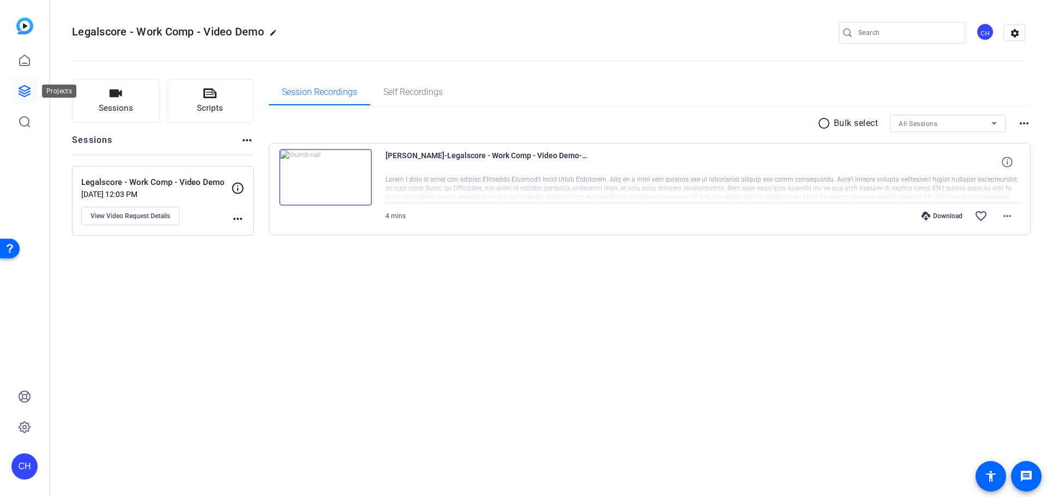
click at [21, 98] on link at bounding box center [24, 91] width 26 height 26
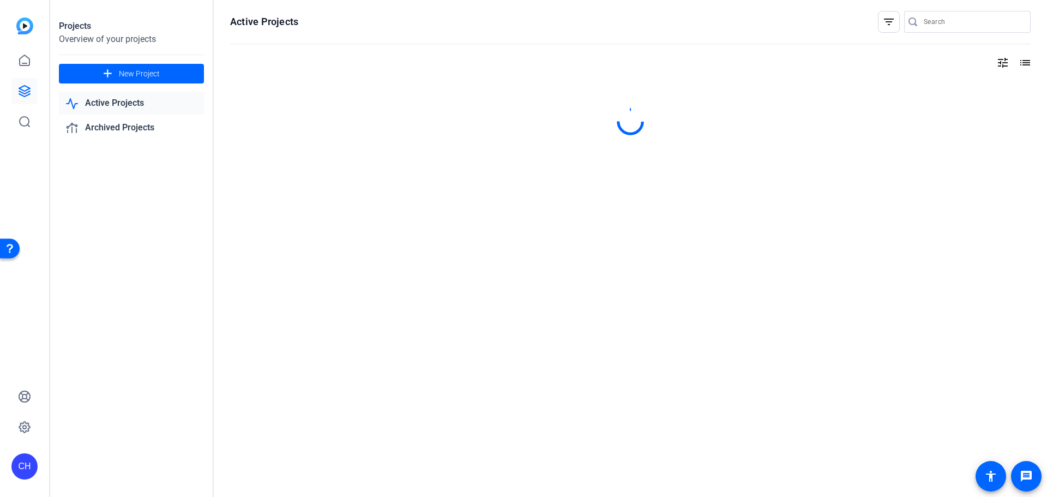
click at [149, 105] on link "Active Projects" at bounding box center [131, 103] width 145 height 22
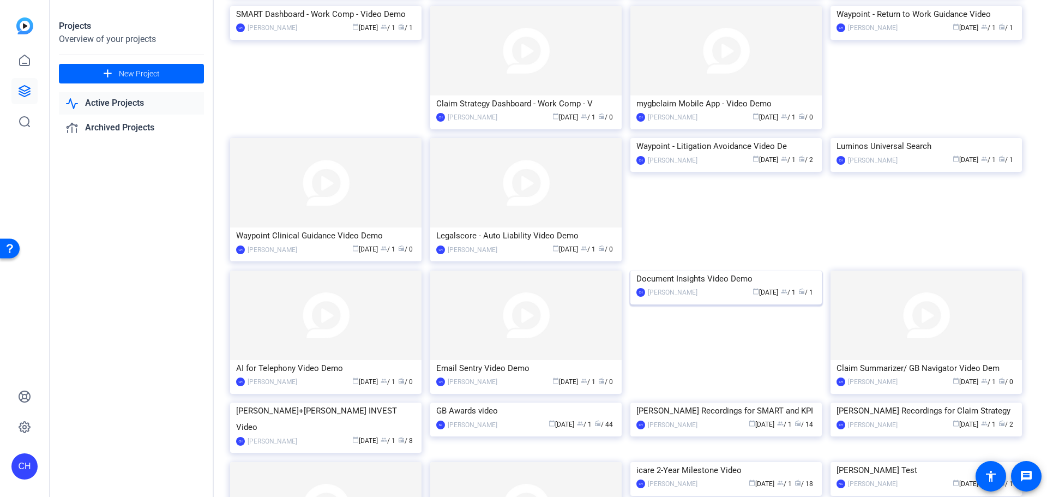
scroll to position [705, 0]
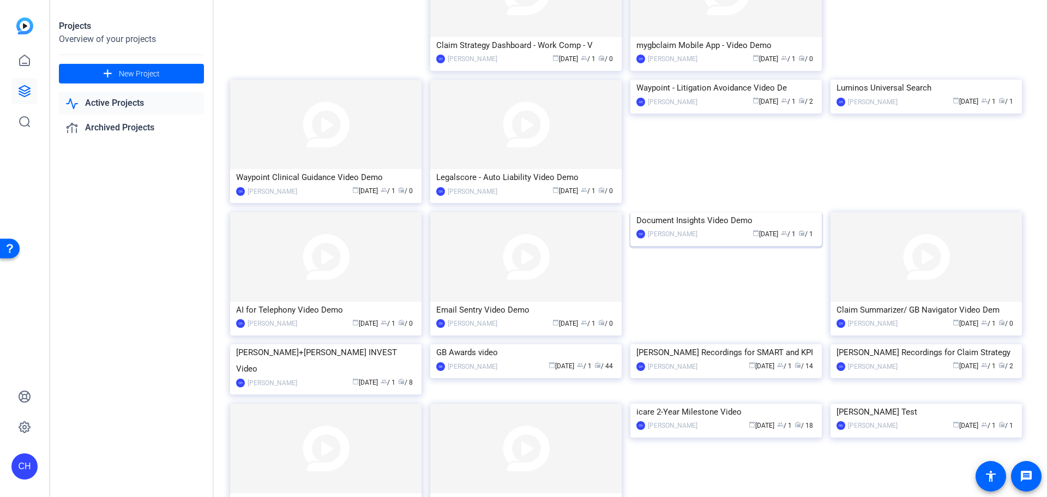
click at [730, 212] on img at bounding box center [725, 212] width 191 height 0
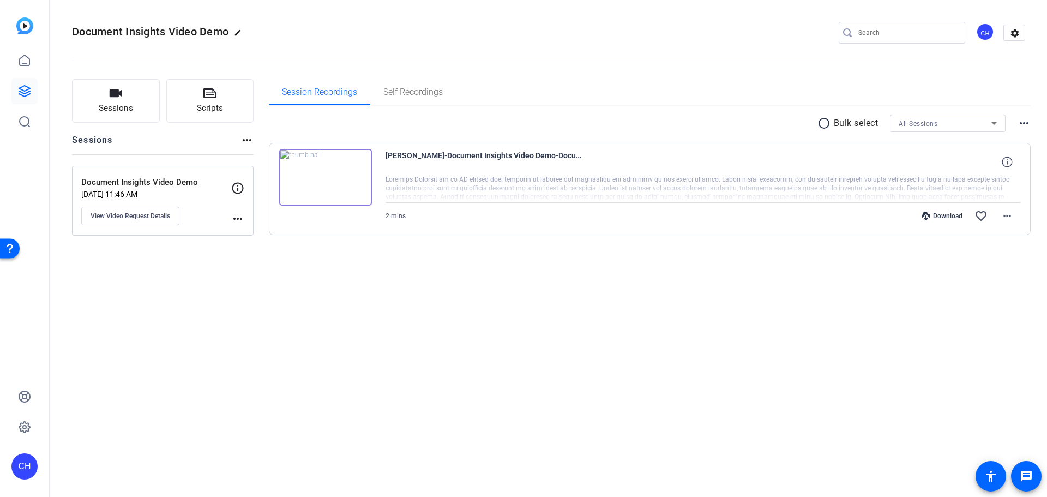
click at [946, 218] on div "Download" at bounding box center [942, 216] width 52 height 9
